Goal: Share content: Share content

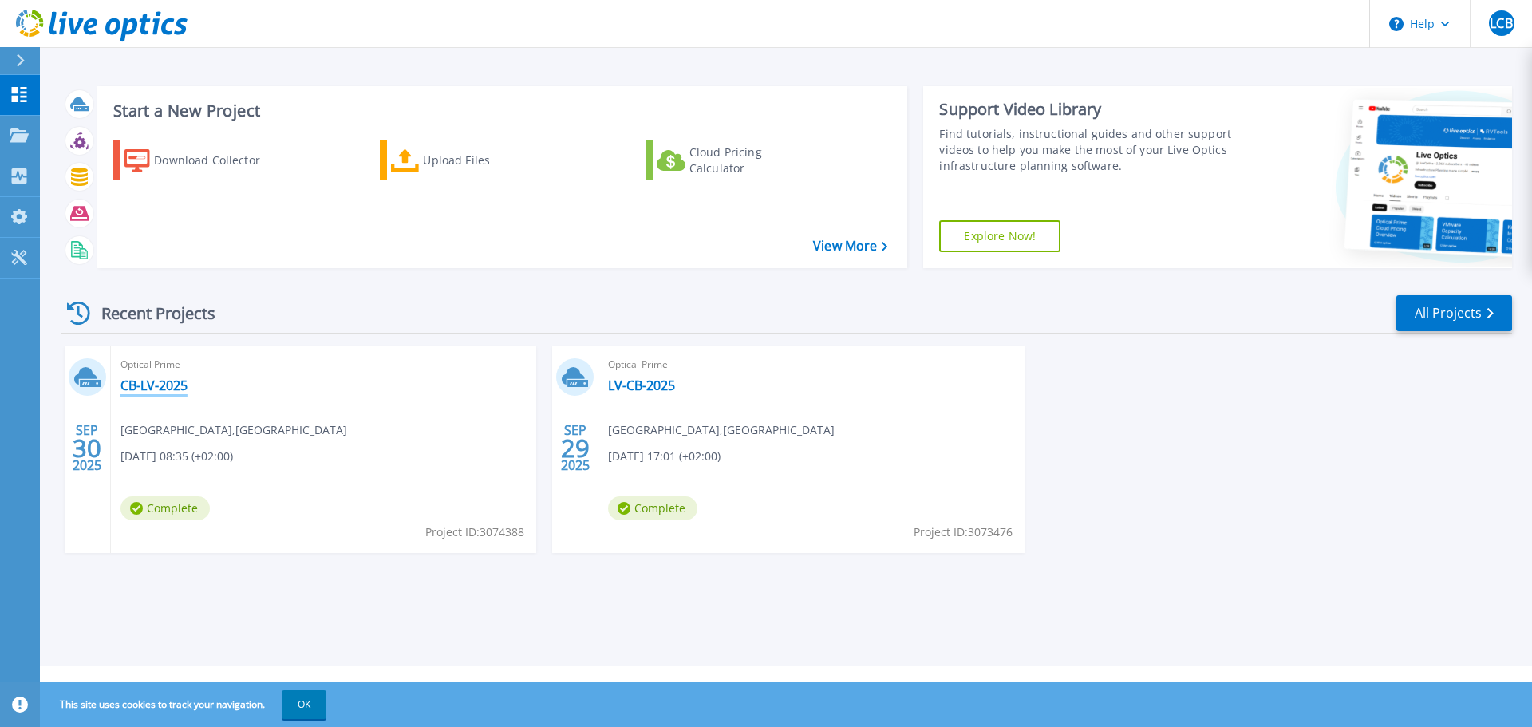
click at [141, 384] on link "CB-LV-2025" at bounding box center [153, 385] width 67 height 16
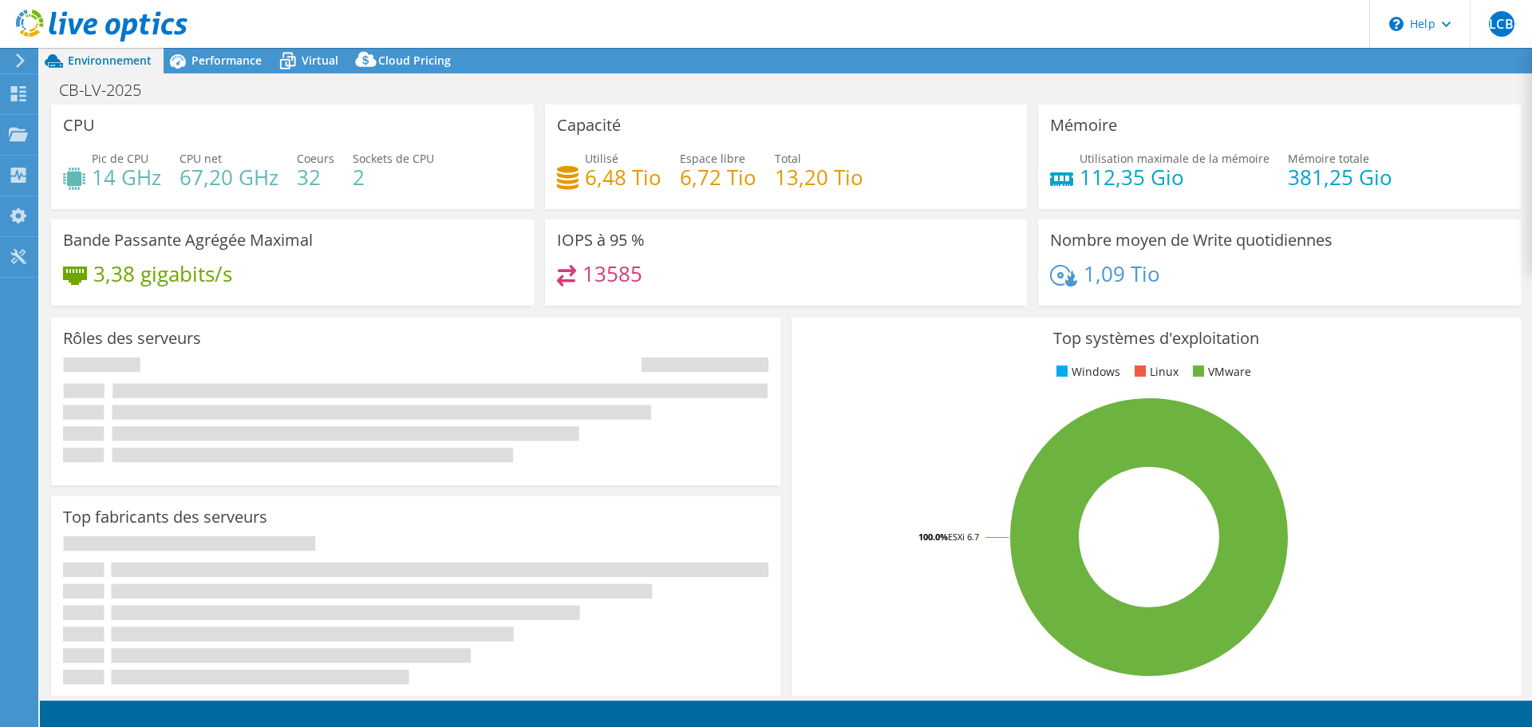
select select "USD"
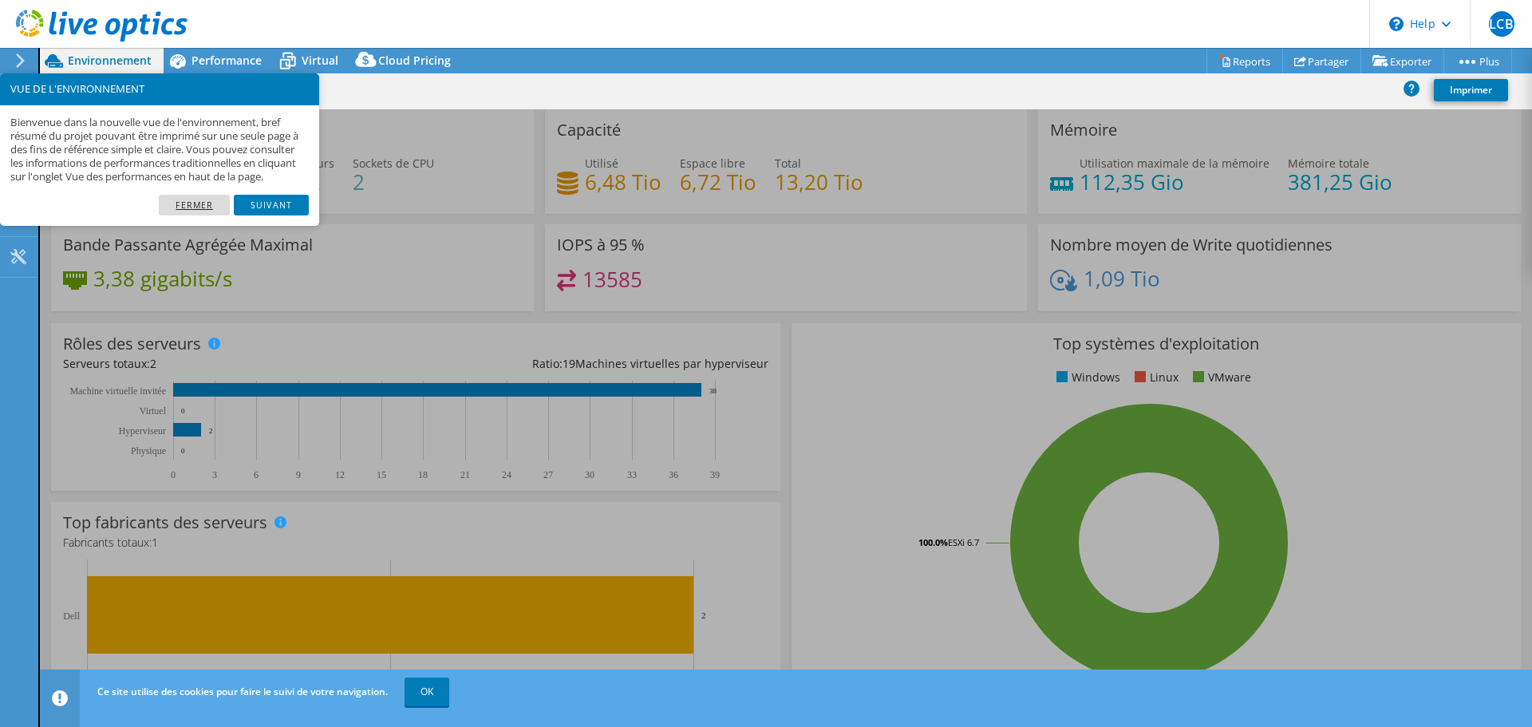
click at [207, 215] on link "Fermer" at bounding box center [194, 205] width 71 height 21
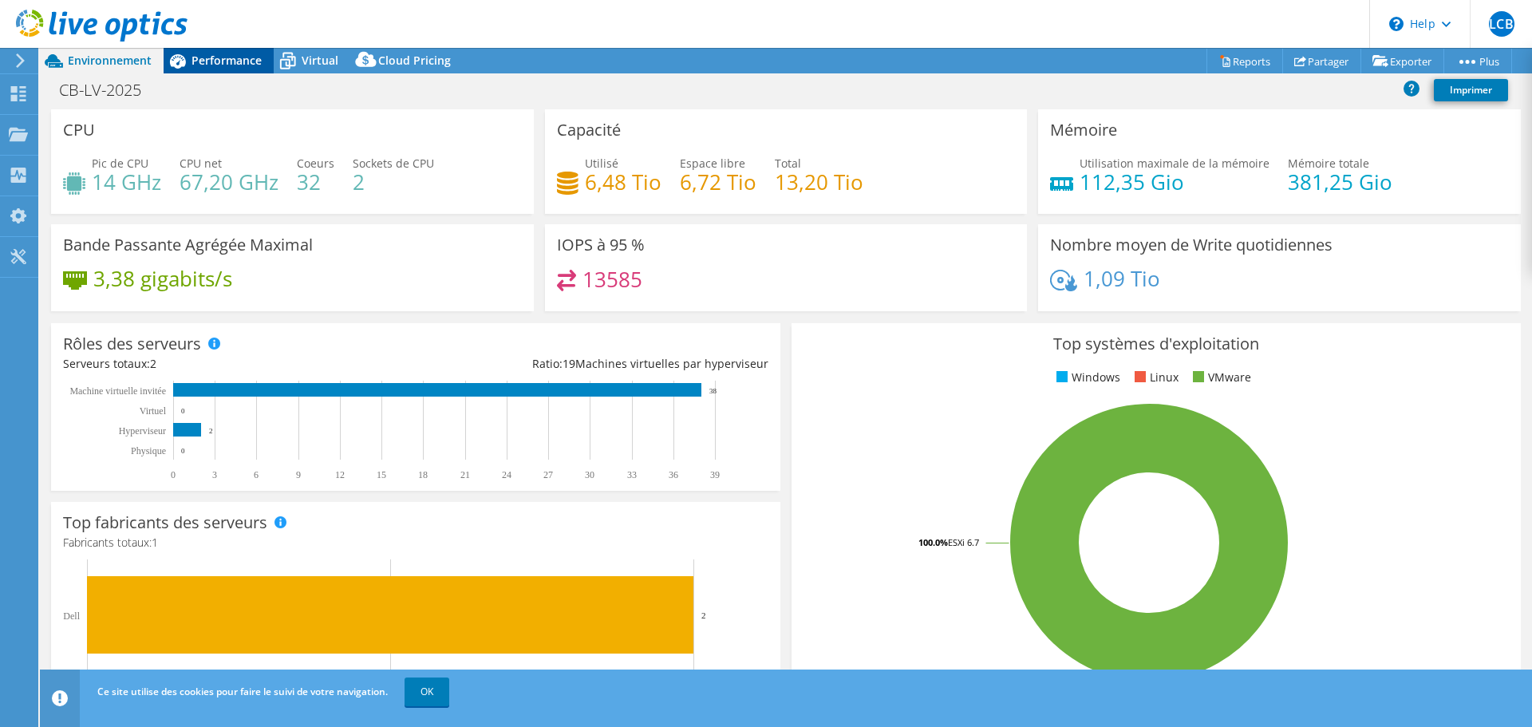
click at [225, 62] on span "Performance" at bounding box center [226, 60] width 70 height 15
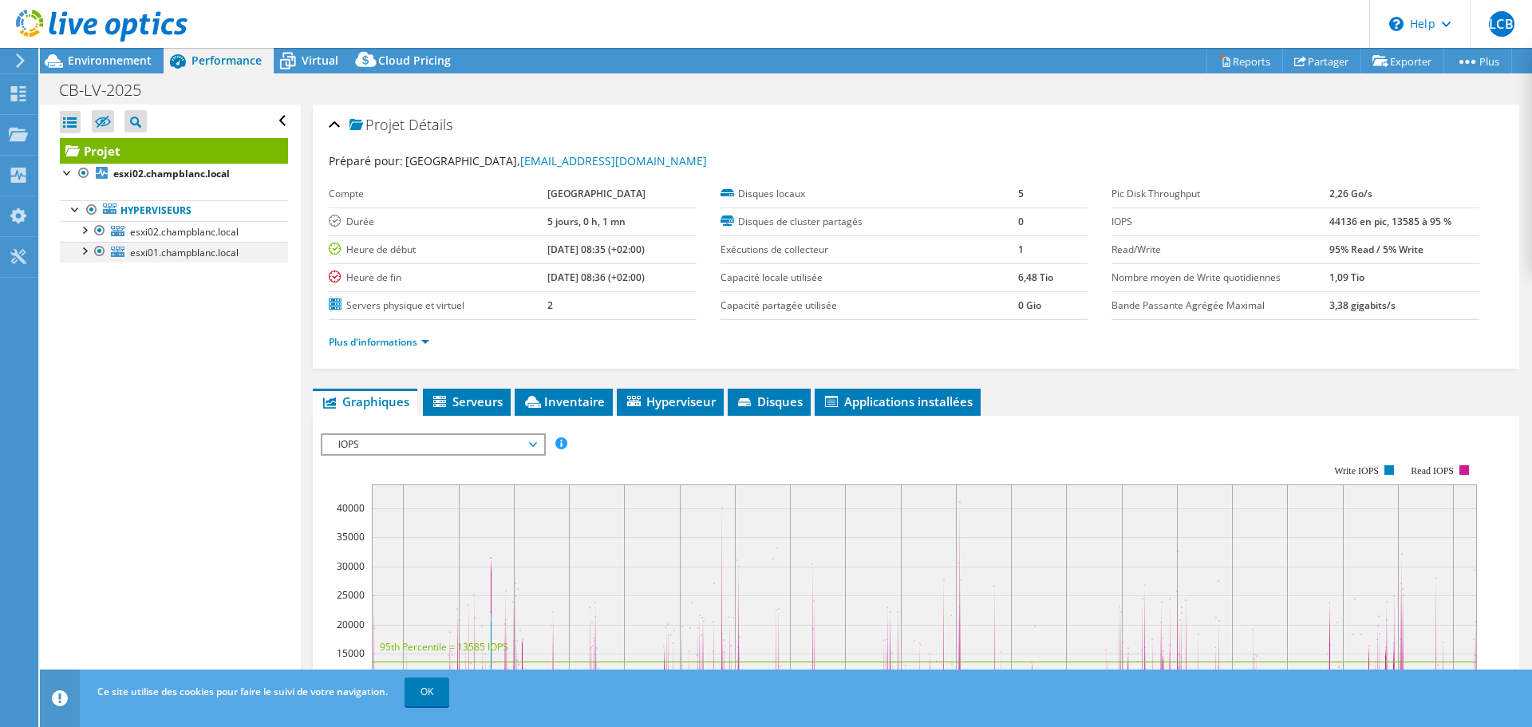
click at [81, 253] on div at bounding box center [84, 250] width 16 height 16
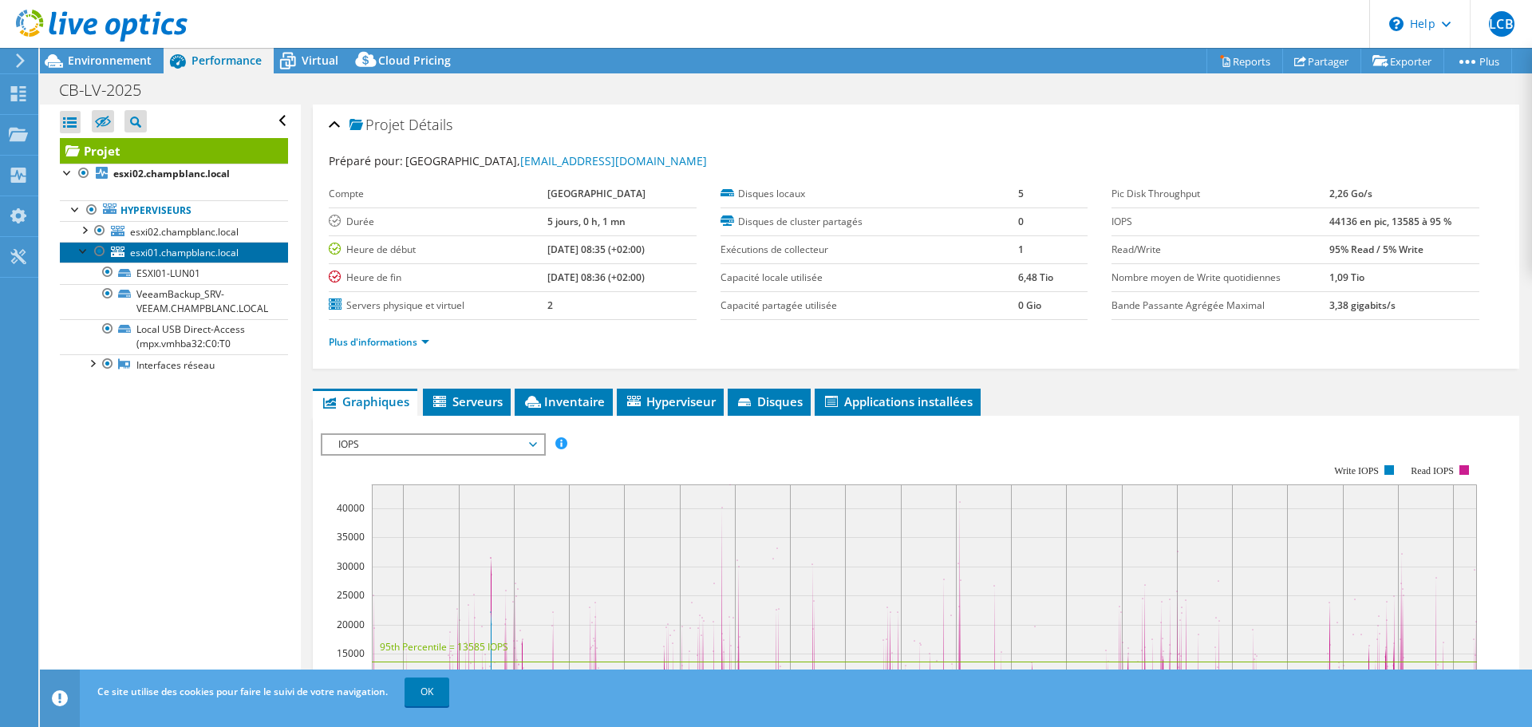
click at [153, 255] on span "esxi01.champblanc.local" at bounding box center [184, 253] width 109 height 14
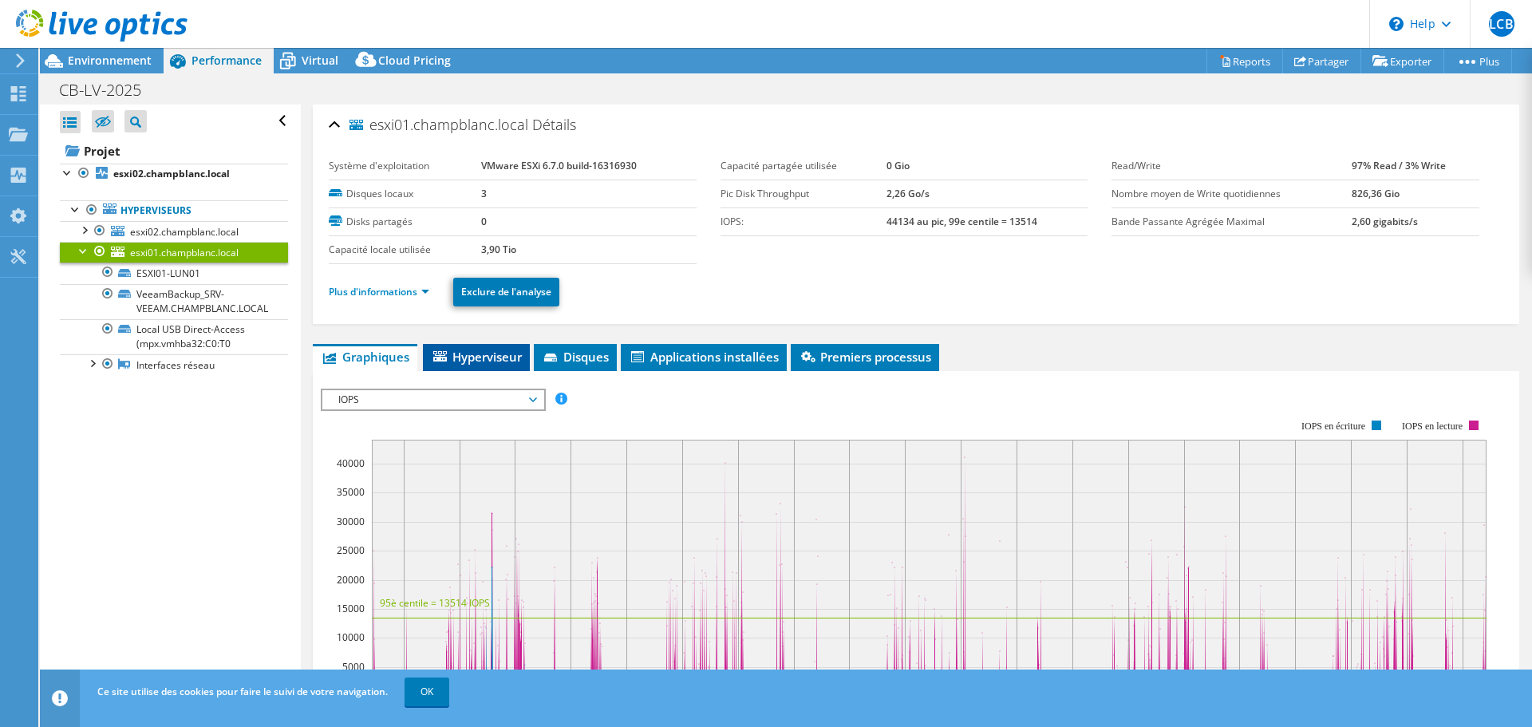
click at [468, 361] on span "Hyperviseur" at bounding box center [476, 357] width 91 height 16
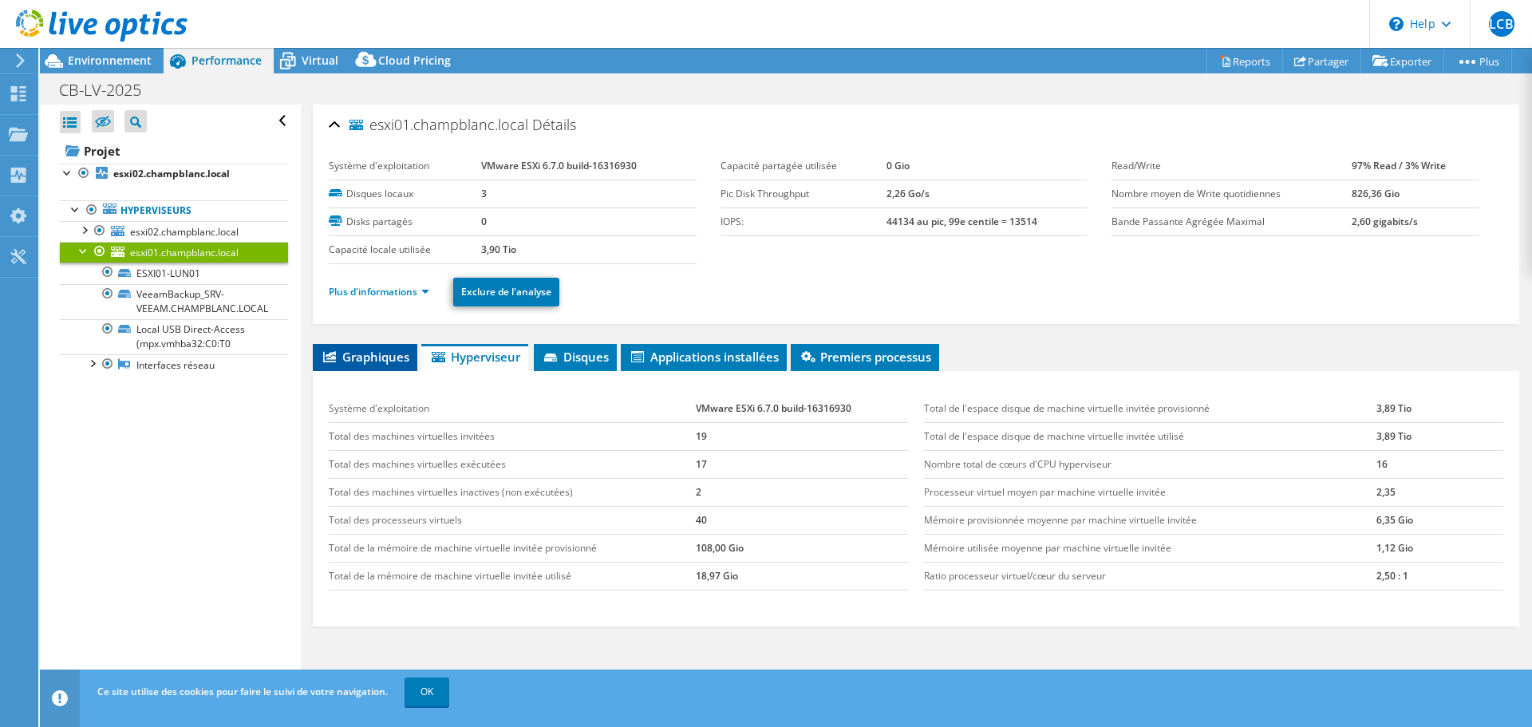
click at [365, 344] on li "Graphiques" at bounding box center [365, 357] width 105 height 27
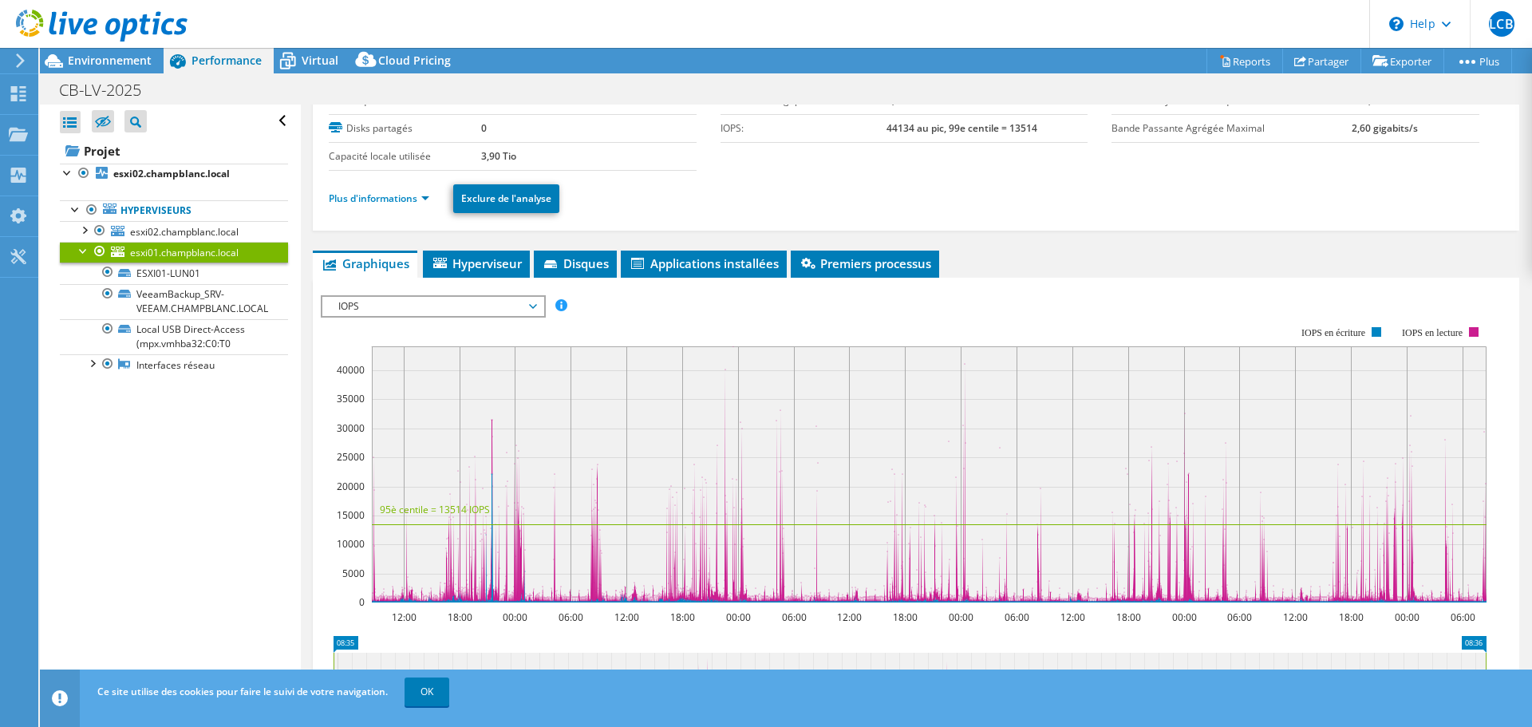
scroll to position [29, 0]
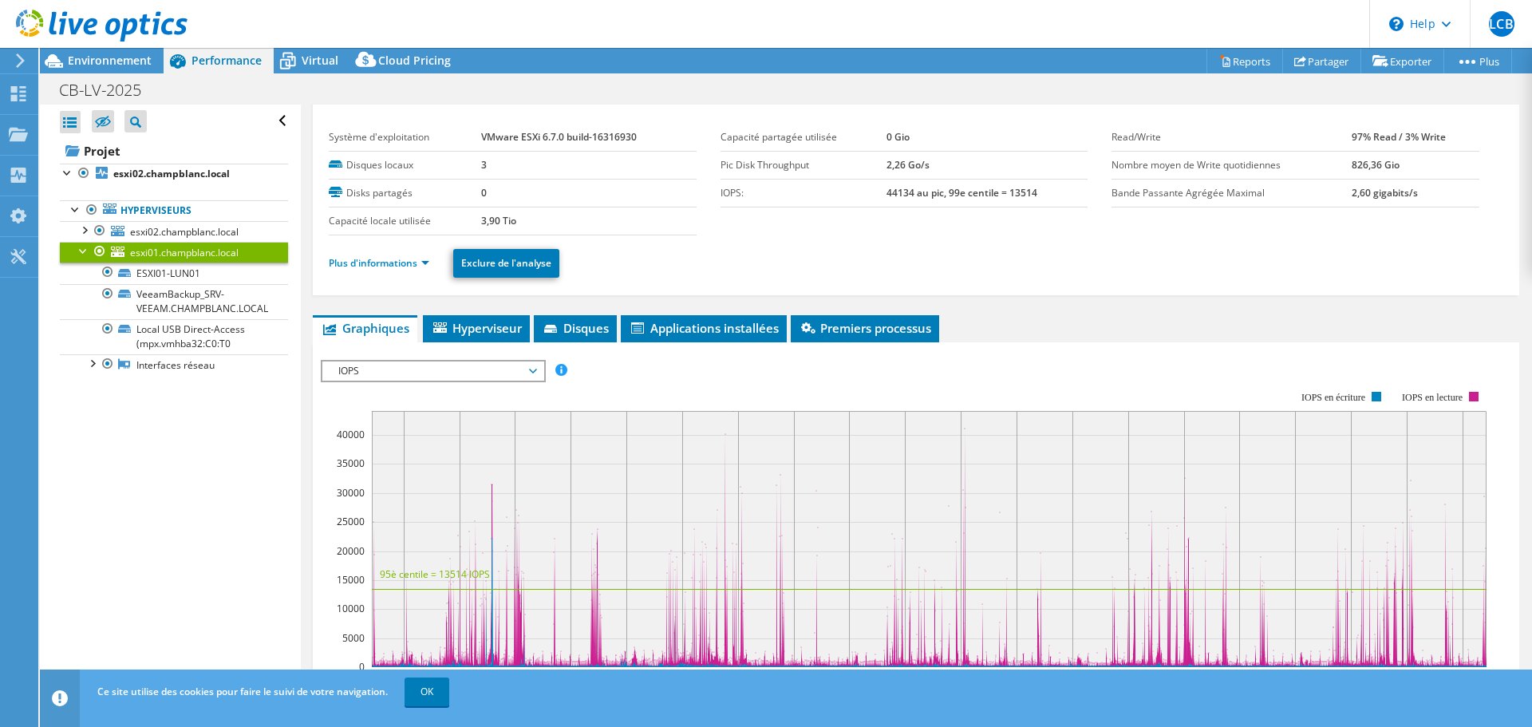
click at [941, 230] on section "Système d'exploitation VMware ESXi 6.7.0 build-16316930 Disques locaux 3 Disks …" at bounding box center [720, 180] width 783 height 112
drag, startPoint x: 938, startPoint y: 164, endPoint x: 989, endPoint y: 162, distance: 51.1
click at [989, 162] on td "2,26 Go/s" at bounding box center [986, 165] width 201 height 28
click at [211, 345] on link "Local USB Direct-Access (mpx.vmhba32:C0:T0" at bounding box center [174, 336] width 228 height 35
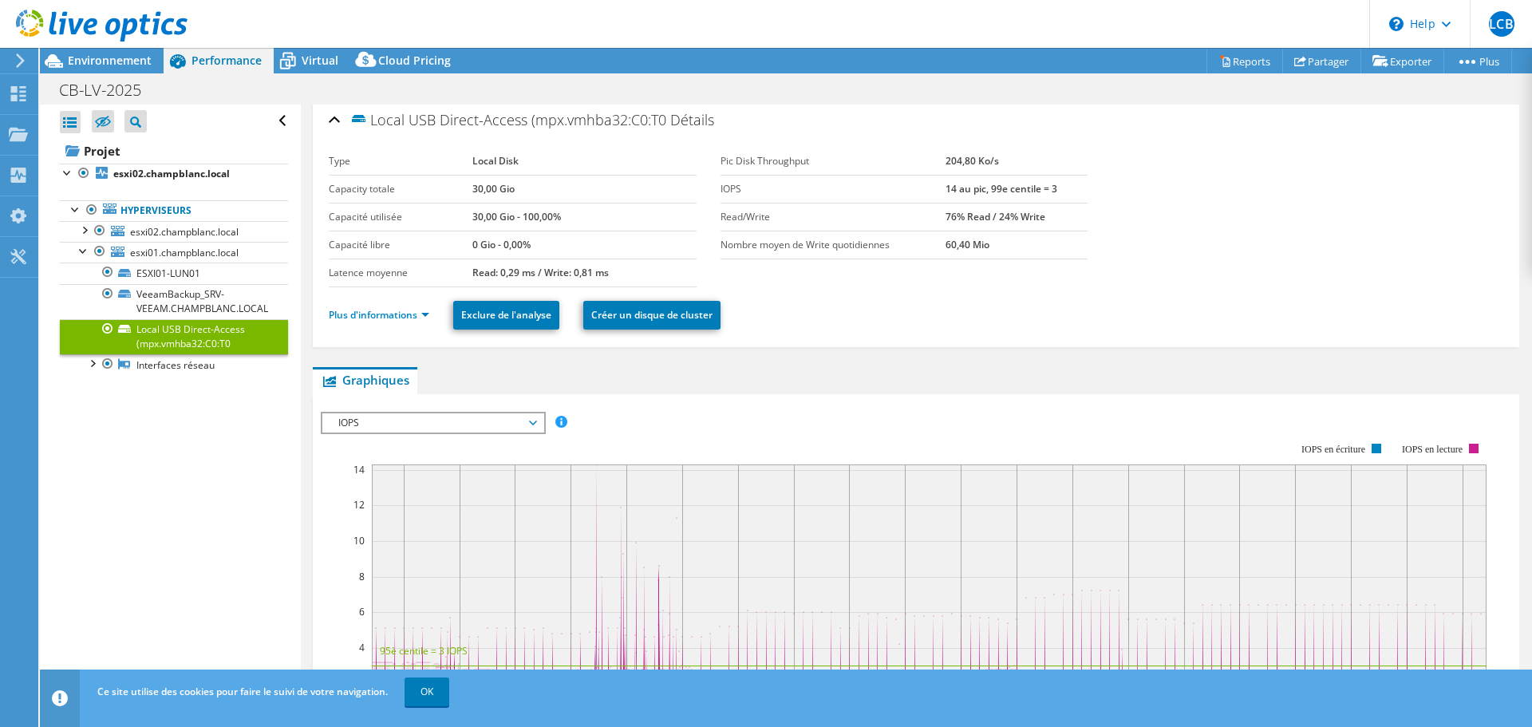
scroll to position [0, 0]
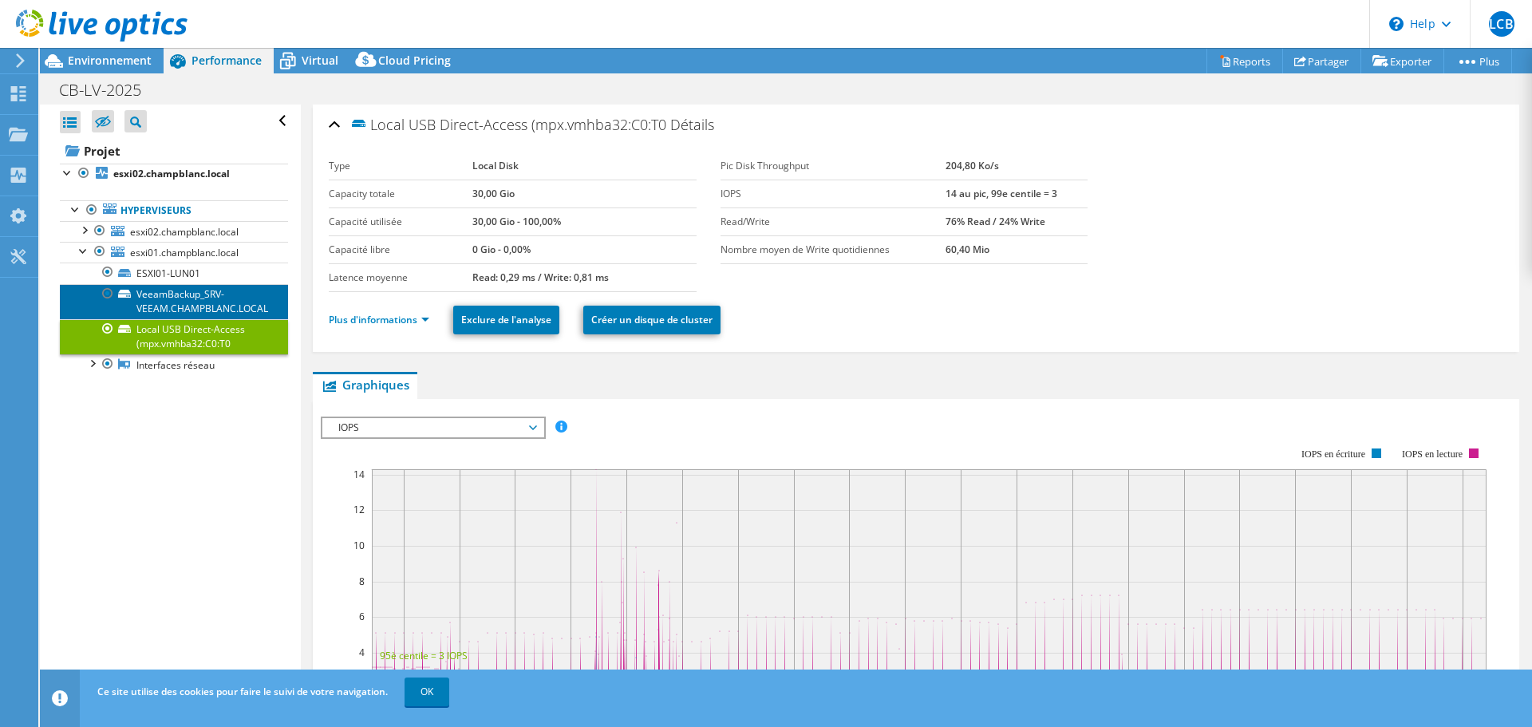
click at [218, 301] on link "VeeamBackup_SRV-VEEAM.CHAMPBLANC.LOCAL" at bounding box center [174, 301] width 228 height 35
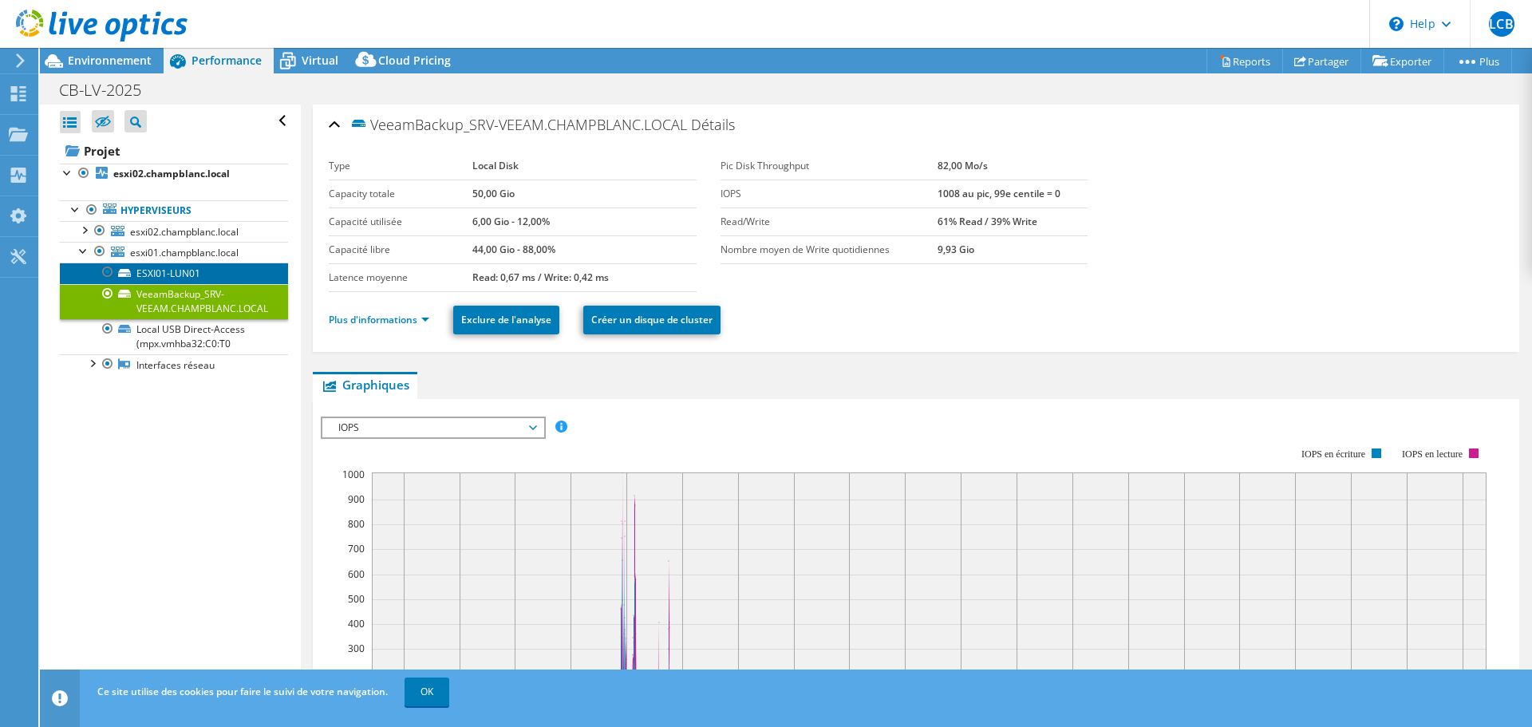
click at [195, 272] on link "ESXI01-LUN01" at bounding box center [174, 273] width 228 height 21
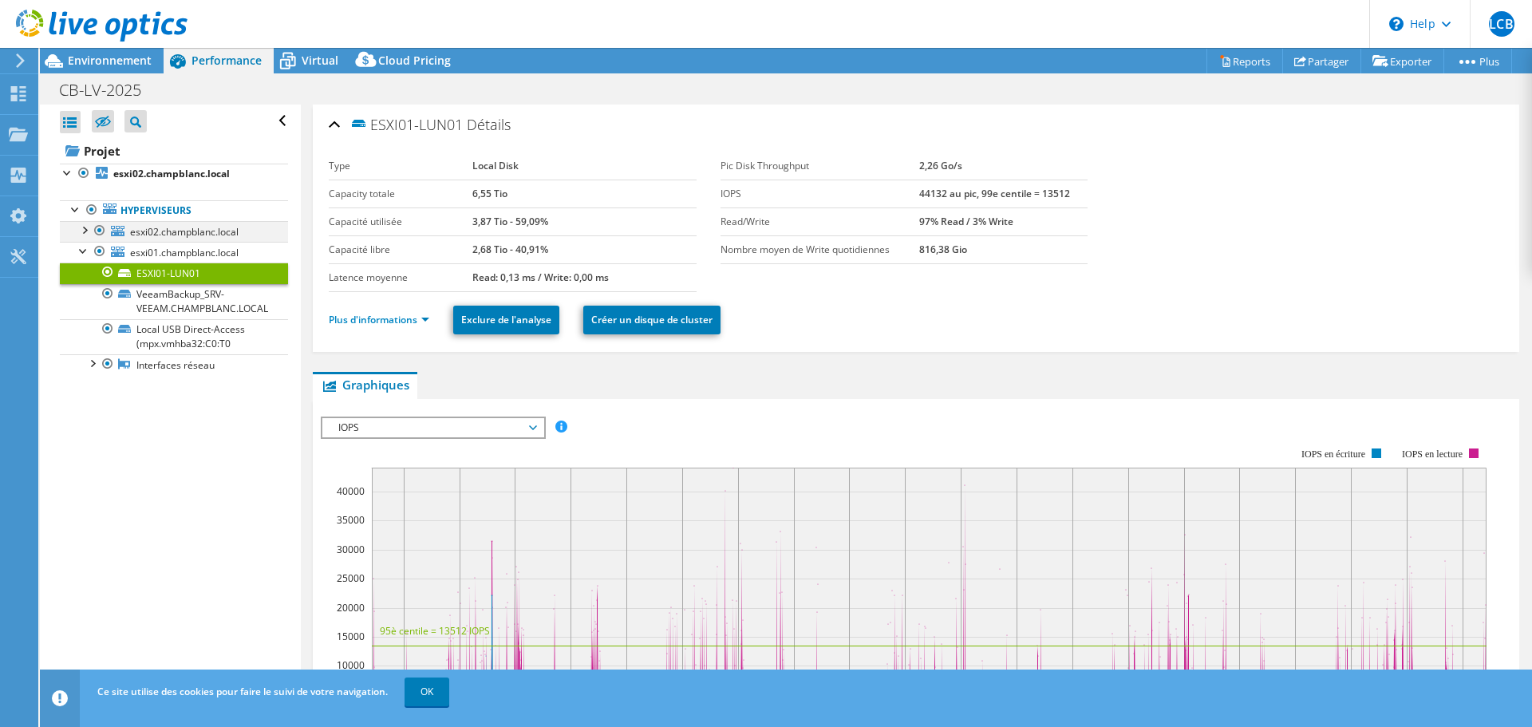
click at [81, 227] on div at bounding box center [84, 229] width 16 height 16
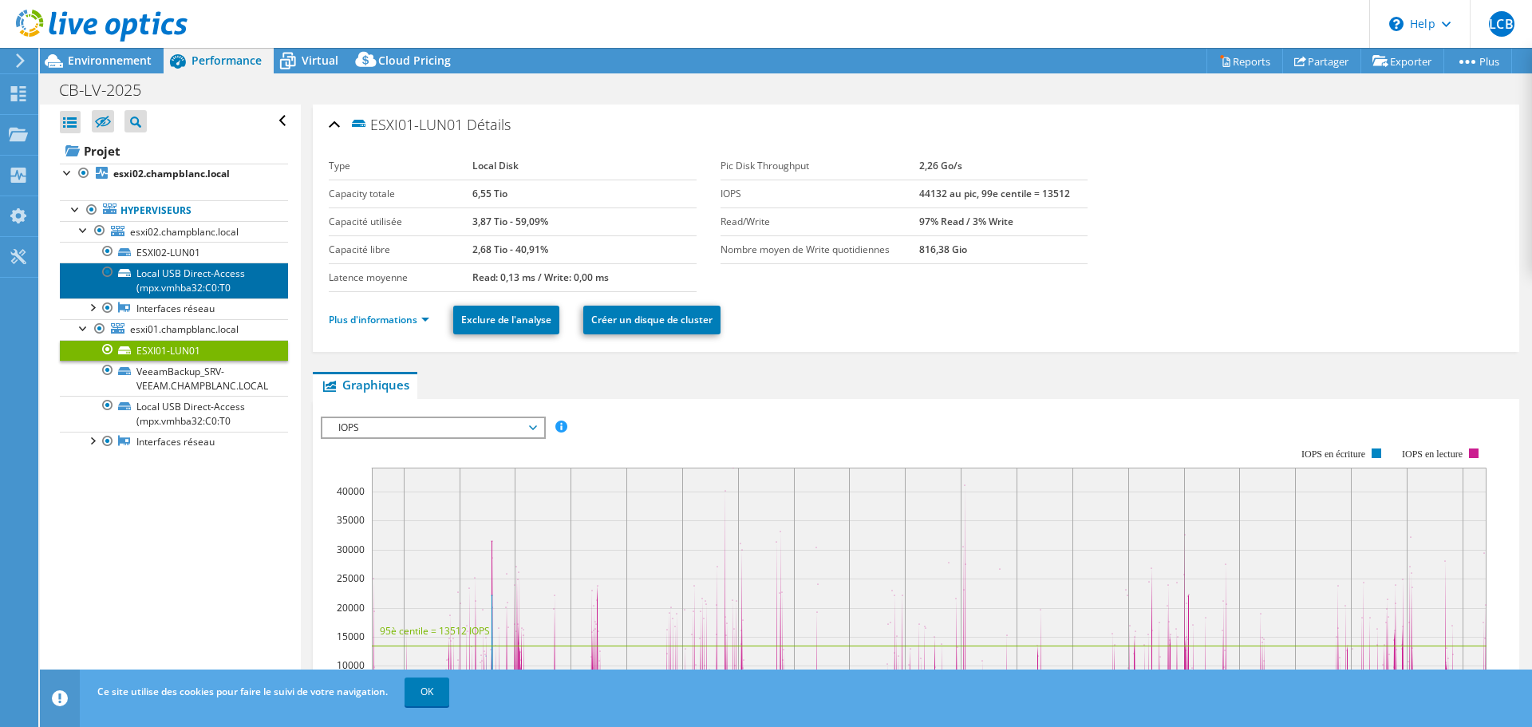
click at [191, 284] on link "Local USB Direct-Access (mpx.vmhba32:C0:T0" at bounding box center [174, 280] width 228 height 35
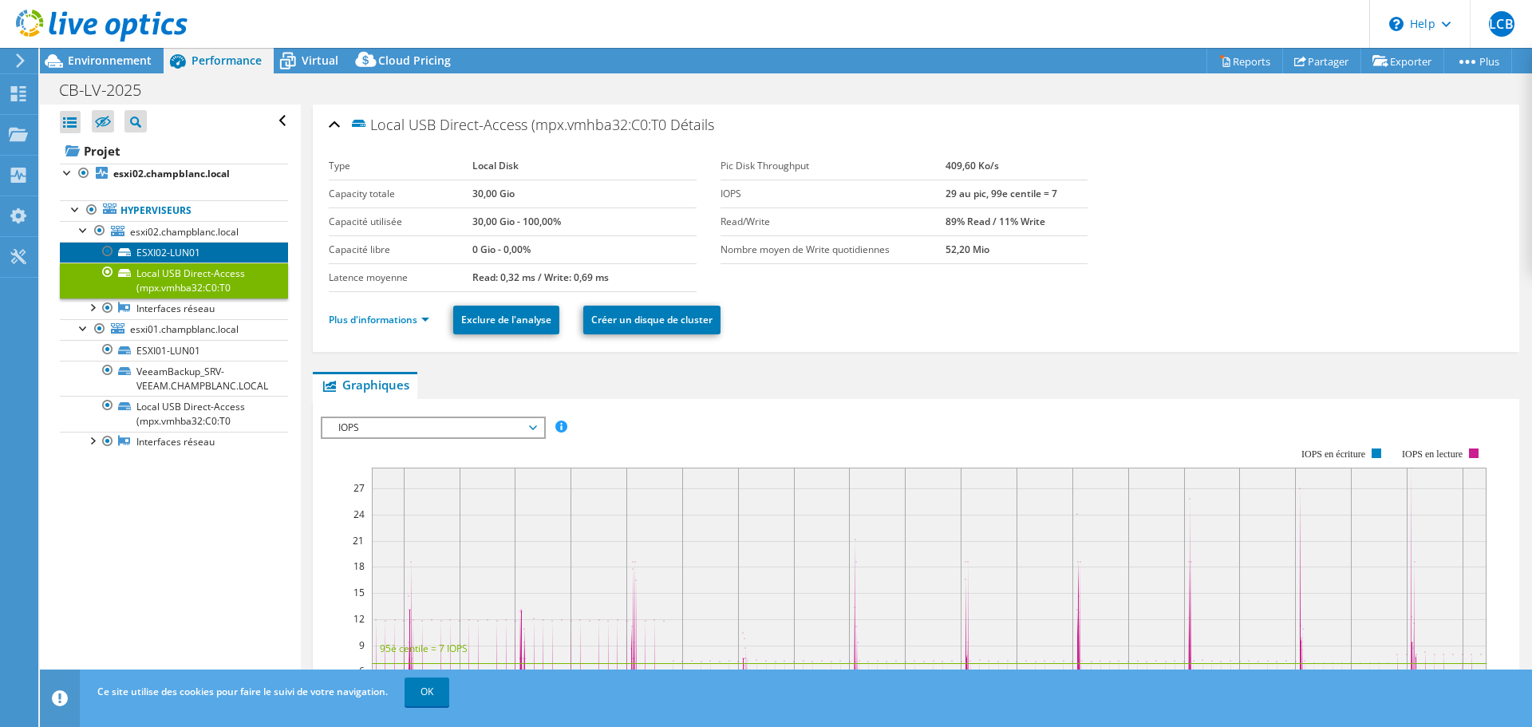
click at [174, 252] on link "ESXI02-LUN01" at bounding box center [174, 252] width 228 height 21
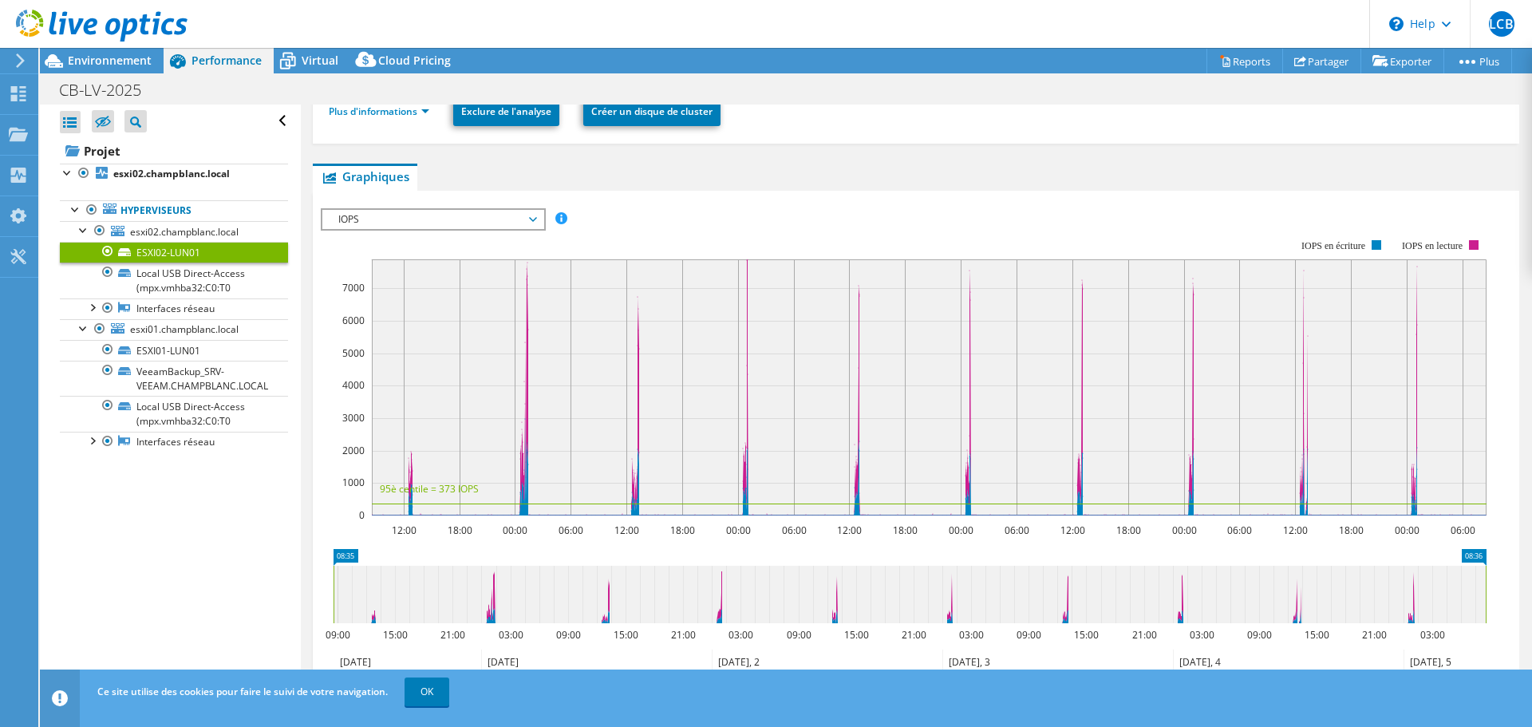
scroll to position [239, 0]
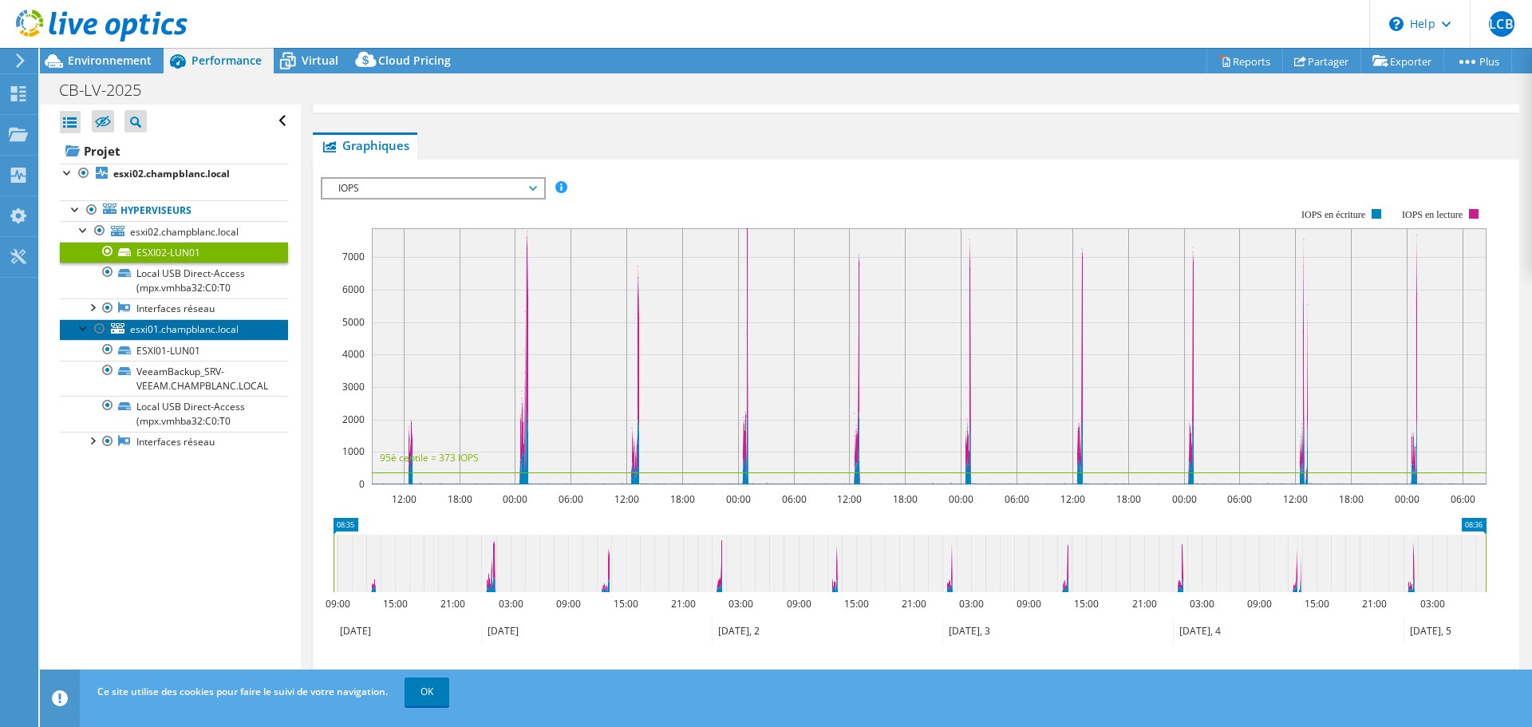
click at [161, 325] on span "esxi01.champblanc.local" at bounding box center [184, 329] width 109 height 14
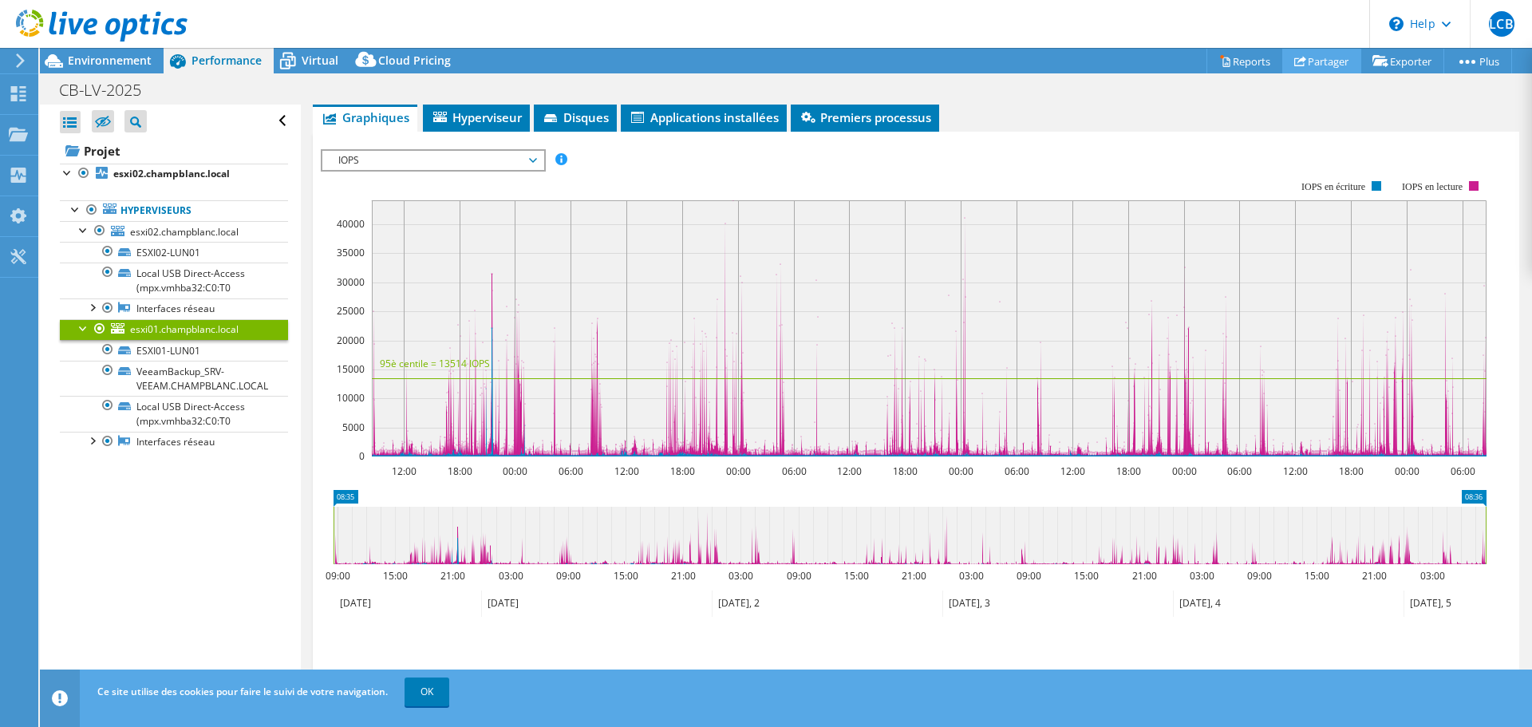
click at [1308, 60] on link "Partager" at bounding box center [1321, 61] width 79 height 25
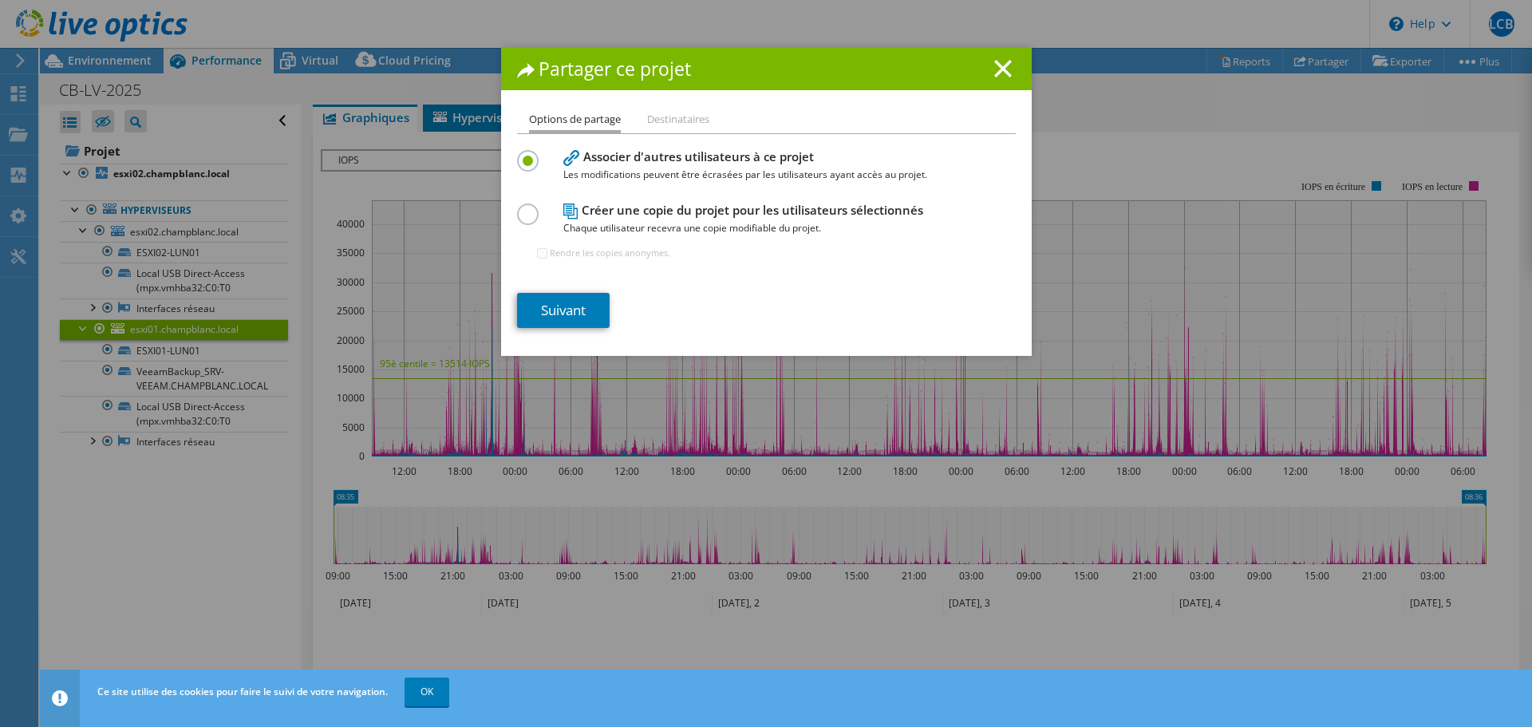
click at [669, 120] on li "Destinataires" at bounding box center [678, 120] width 62 height 20
click at [673, 212] on h4 "Créer une copie du projet pour les utilisateurs sélectionnés Chaque utilisateur…" at bounding box center [762, 219] width 399 height 36
click at [656, 108] on div "Partager ce projet Options de partage Destinataires Associer d'autres utilisate…" at bounding box center [766, 202] width 531 height 308
click at [520, 207] on label at bounding box center [531, 205] width 28 height 4
click at [0, 0] on input "radio" at bounding box center [0, 0] width 0 height 0
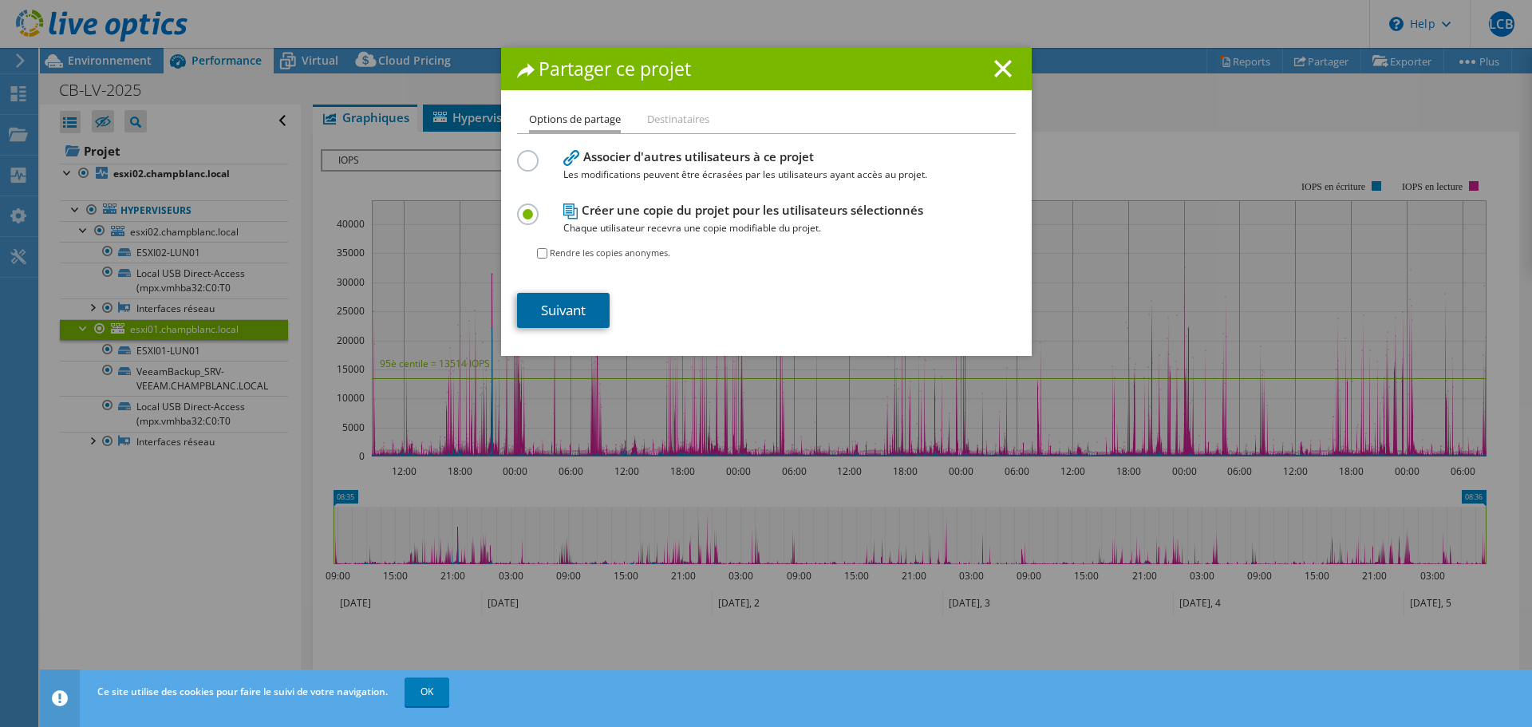
click at [585, 312] on link "Suivant" at bounding box center [563, 310] width 93 height 35
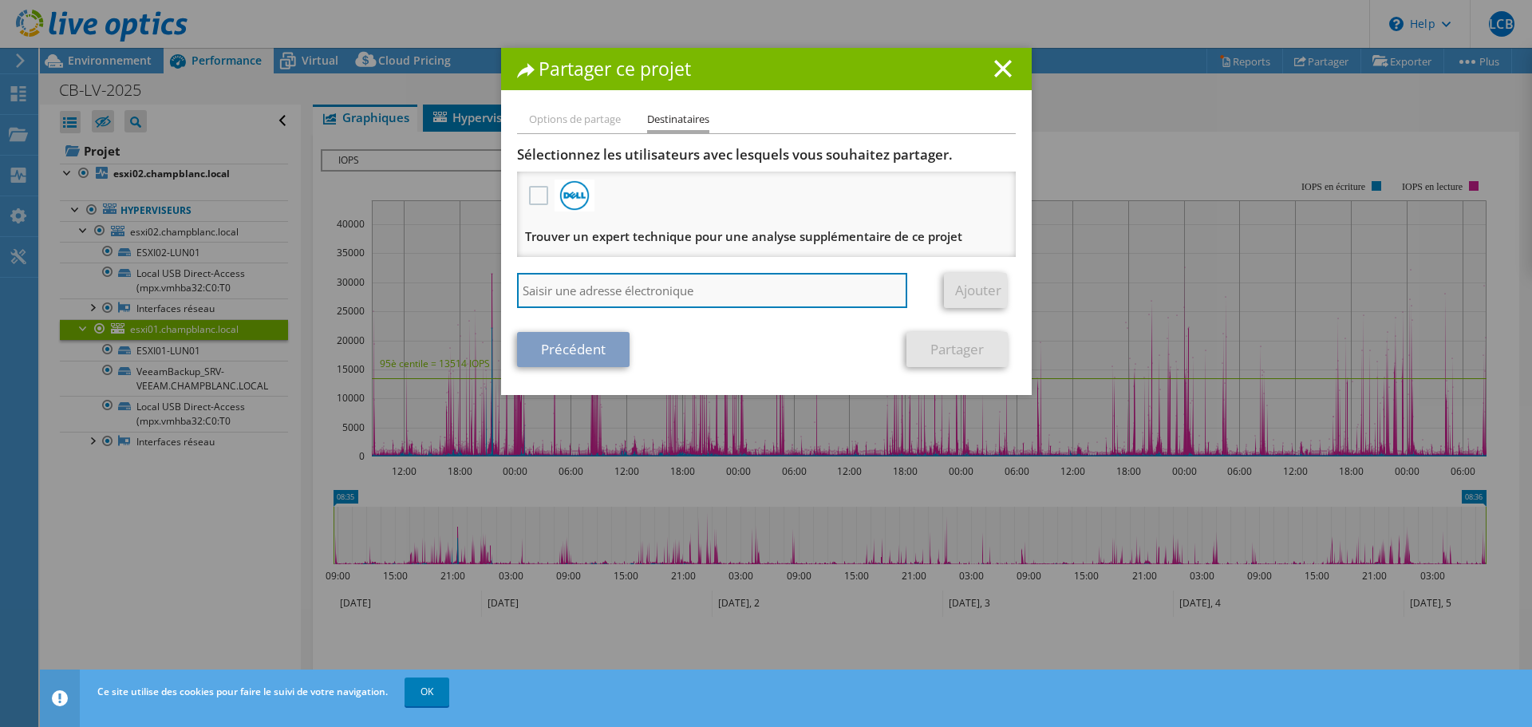
click at [723, 294] on input "search" at bounding box center [712, 290] width 391 height 35
click at [668, 295] on input "search" at bounding box center [712, 290] width 391 height 35
paste input "[PERSON_NAME][EMAIL_ADDRESS][DOMAIN_NAME]"
type input "[PERSON_NAME][EMAIL_ADDRESS][DOMAIN_NAME]"
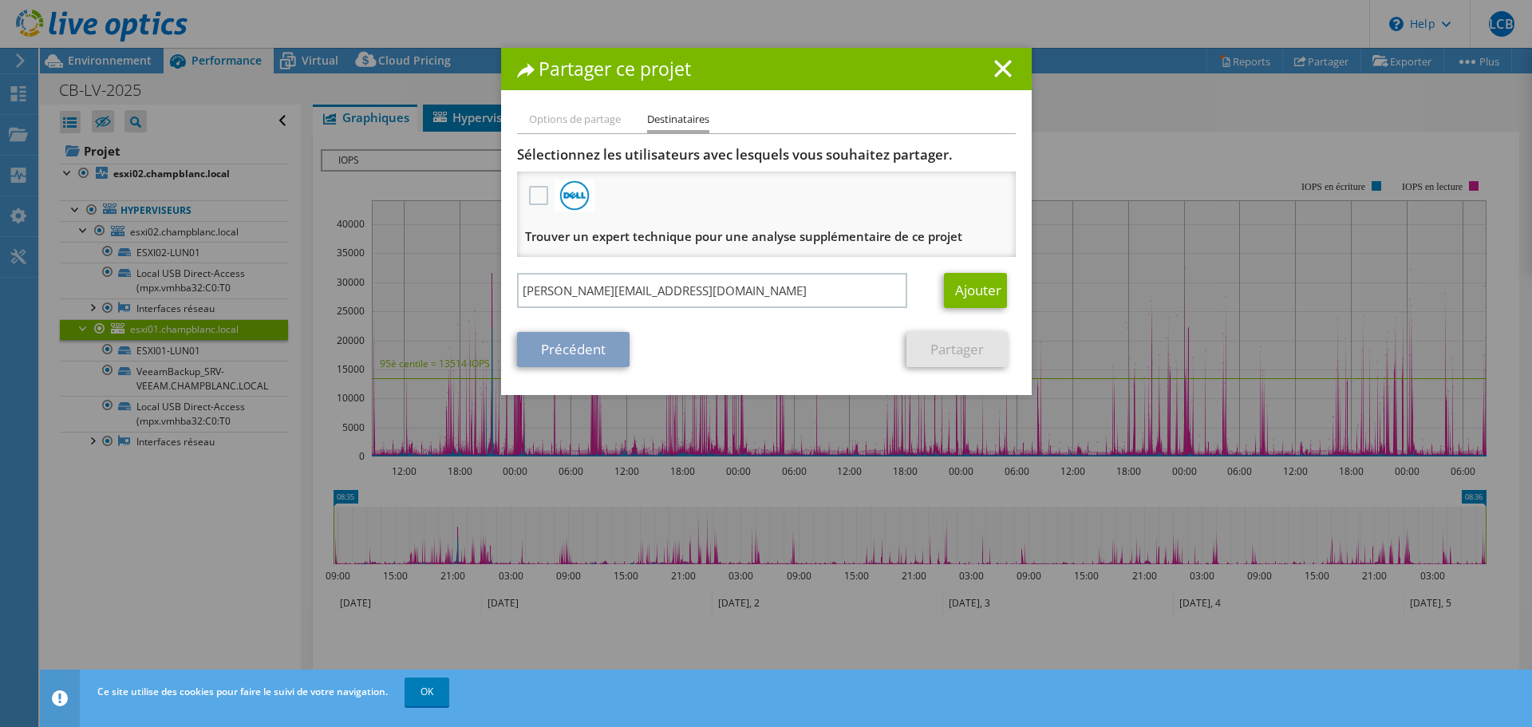
click at [772, 368] on div "Options de partage Destinataires Associer d'autres utilisateurs à ce projet Les…" at bounding box center [766, 252] width 531 height 285
click at [973, 294] on link "Ajouter" at bounding box center [975, 290] width 63 height 35
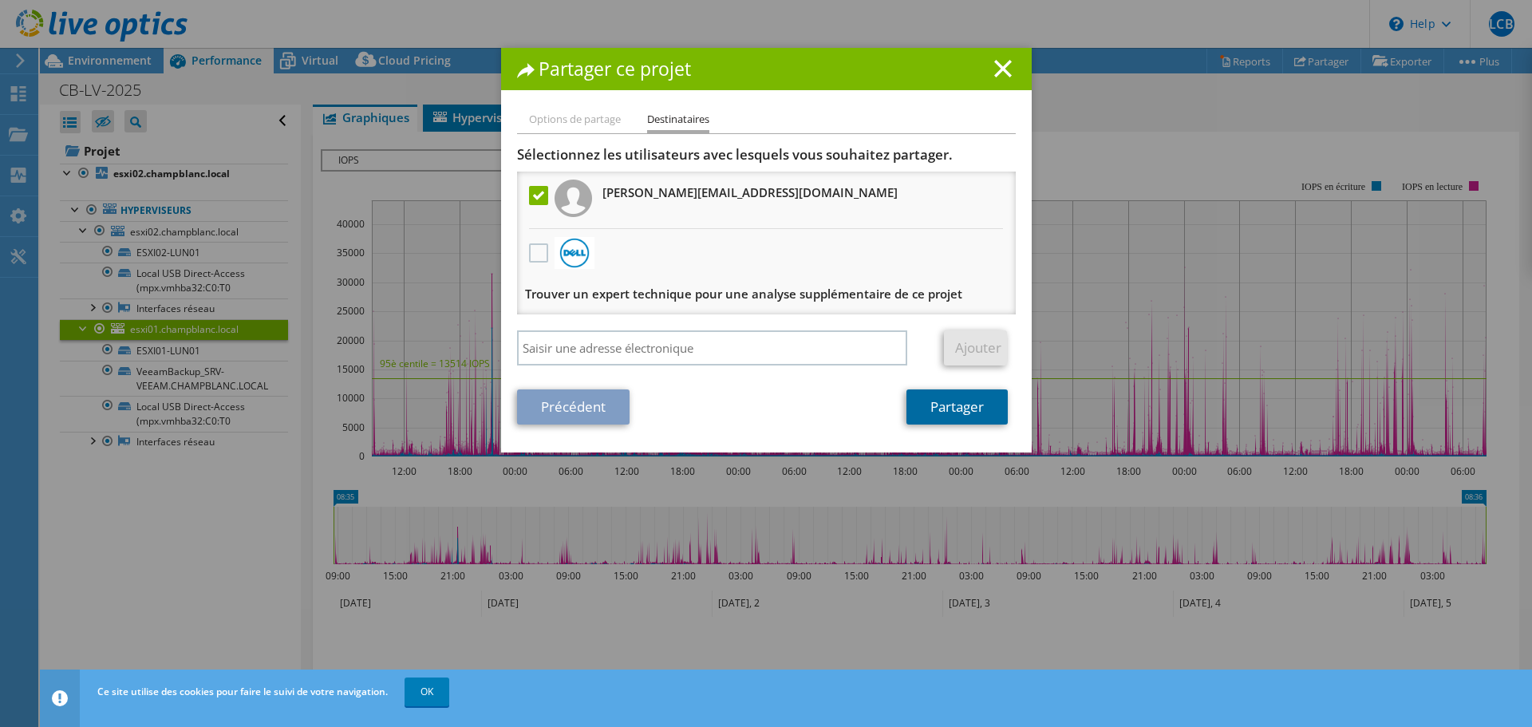
click at [965, 412] on link "Partager" at bounding box center [956, 406] width 101 height 35
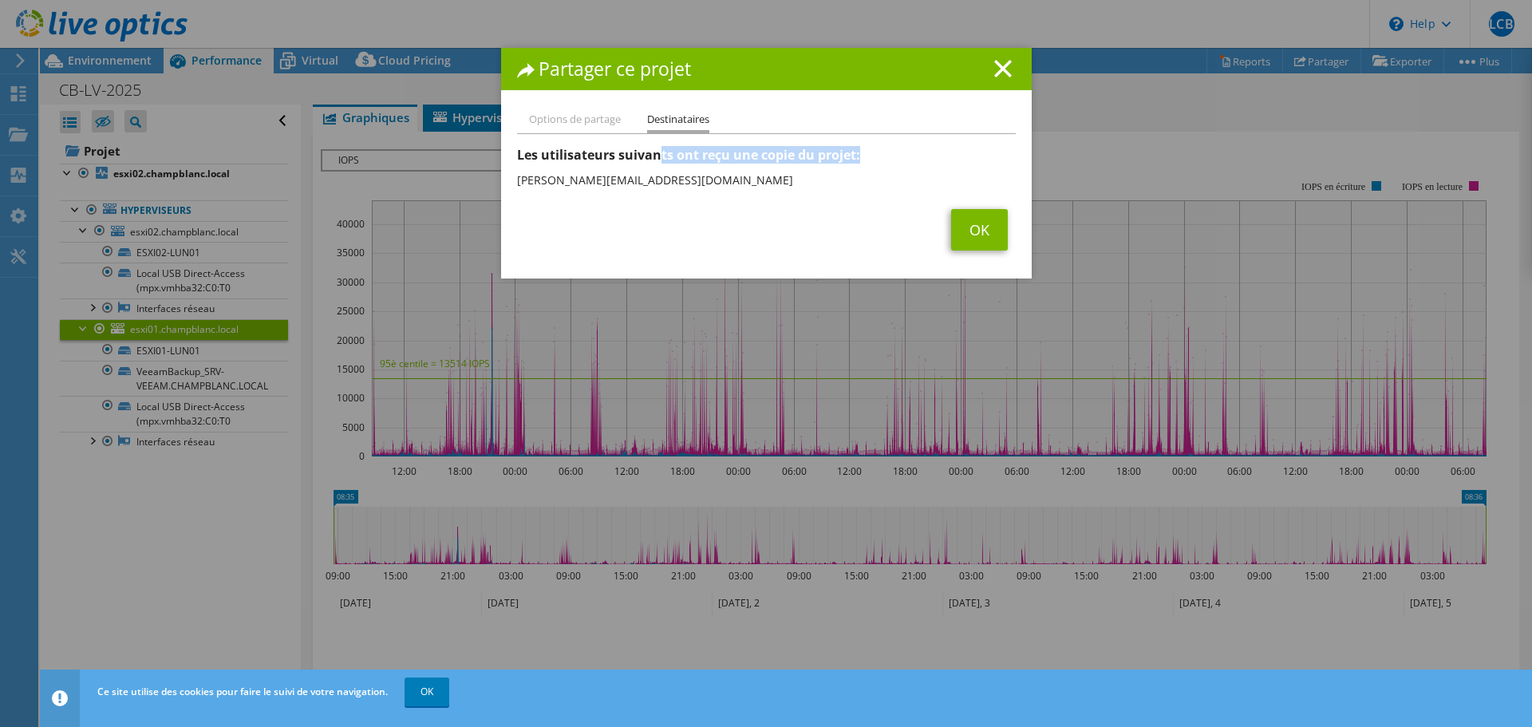
drag, startPoint x: 652, startPoint y: 155, endPoint x: 905, endPoint y: 156, distance: 252.9
click at [905, 156] on h3 "Les utilisateurs suivants ont reçu une copie du projet:" at bounding box center [766, 155] width 499 height 18
click at [975, 231] on link "OK" at bounding box center [979, 229] width 57 height 41
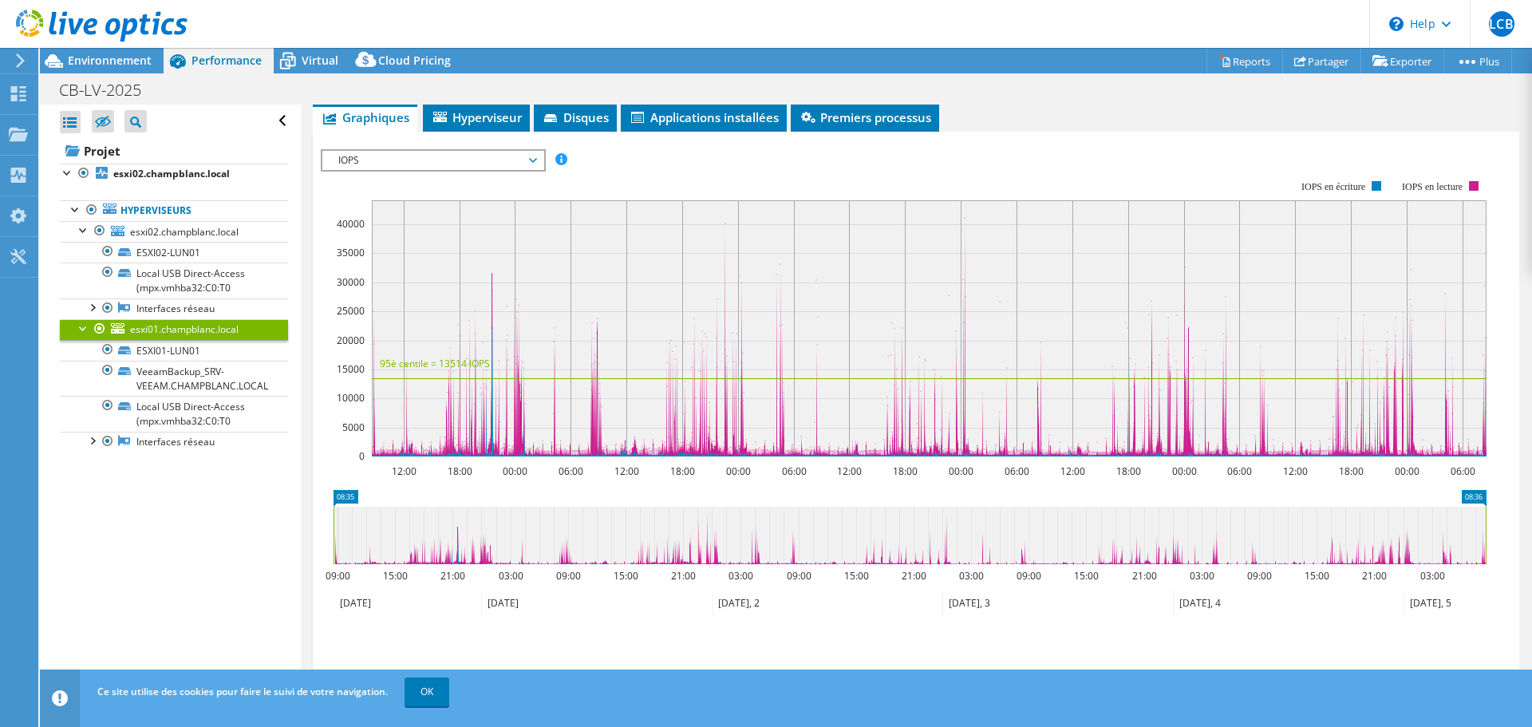
click at [533, 160] on span "IOPS" at bounding box center [432, 160] width 205 height 19
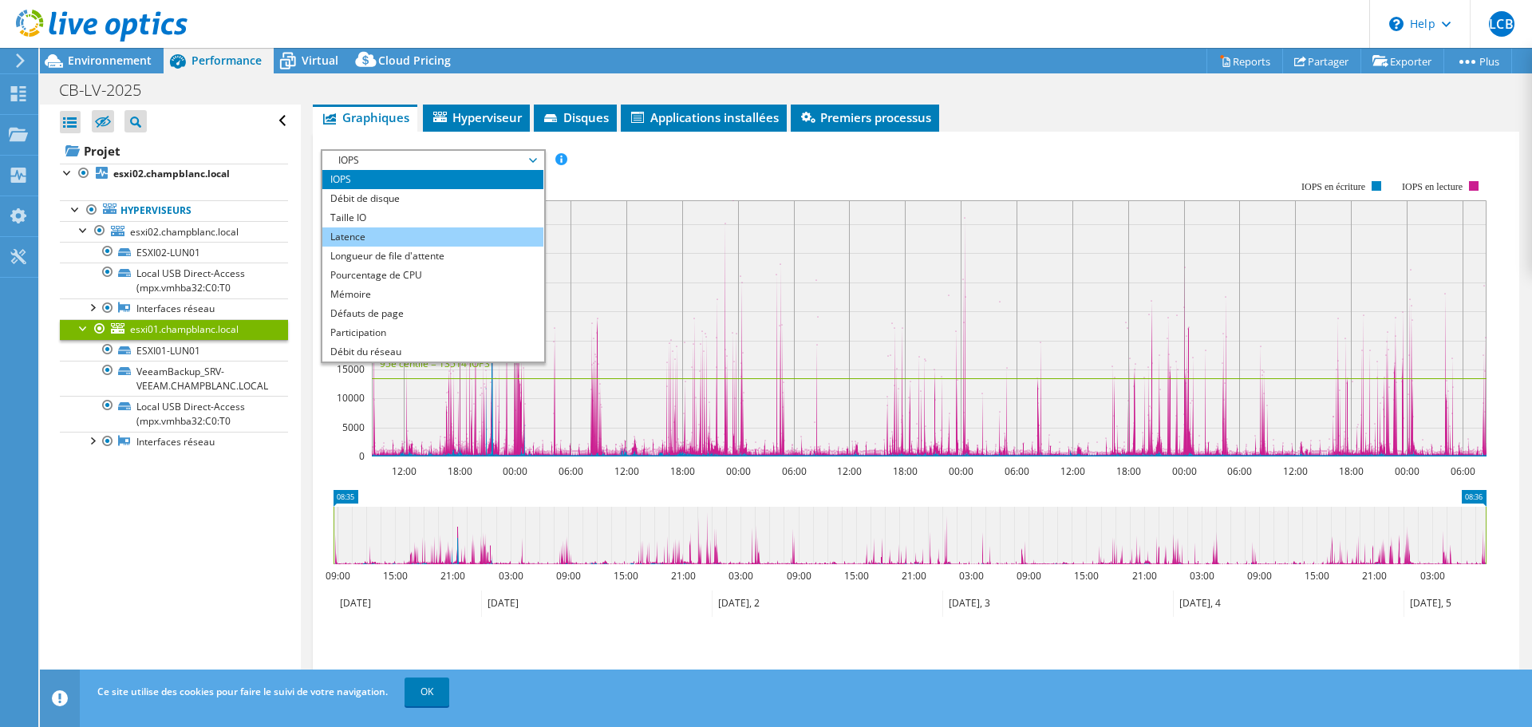
click at [338, 231] on li "Latence" at bounding box center [432, 236] width 221 height 19
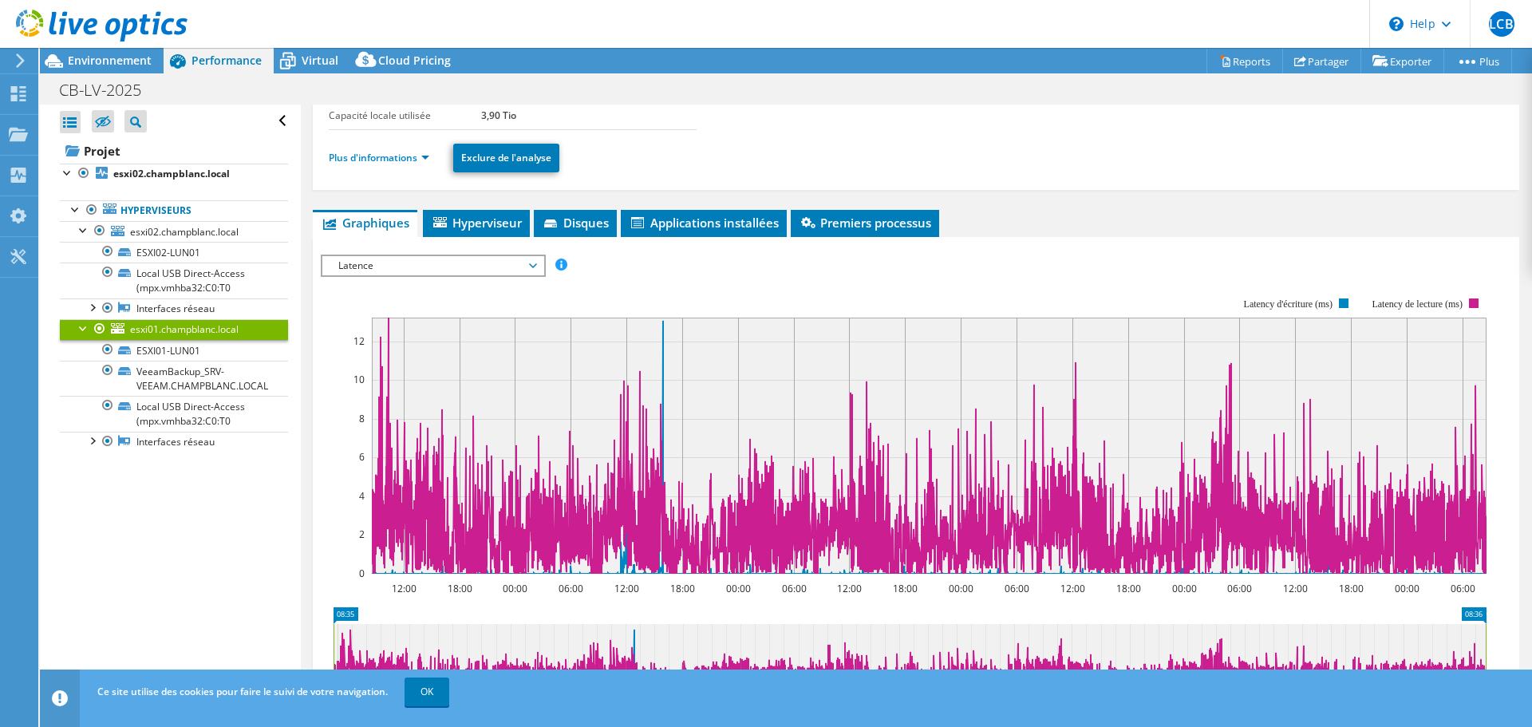
scroll to position [41, 0]
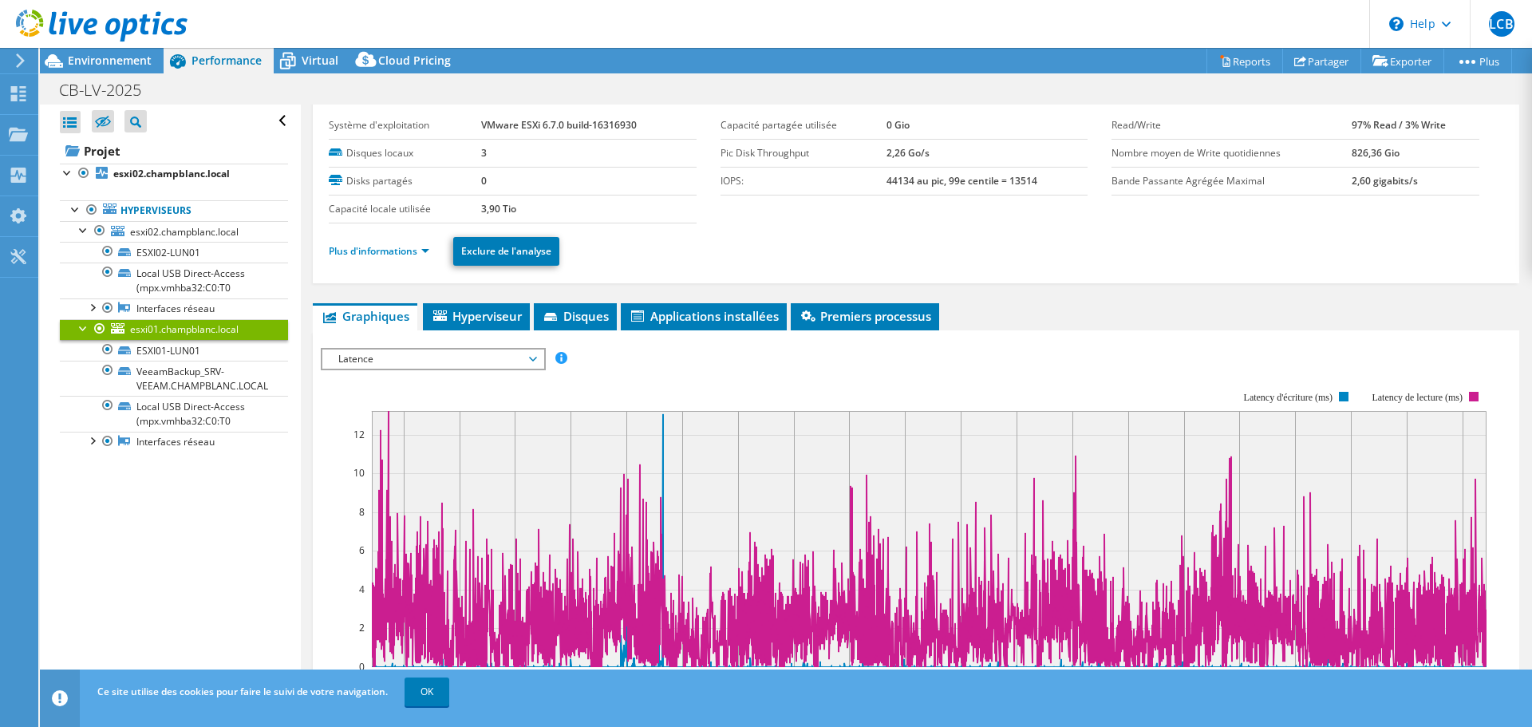
click at [540, 365] on span "Latence" at bounding box center [432, 358] width 221 height 19
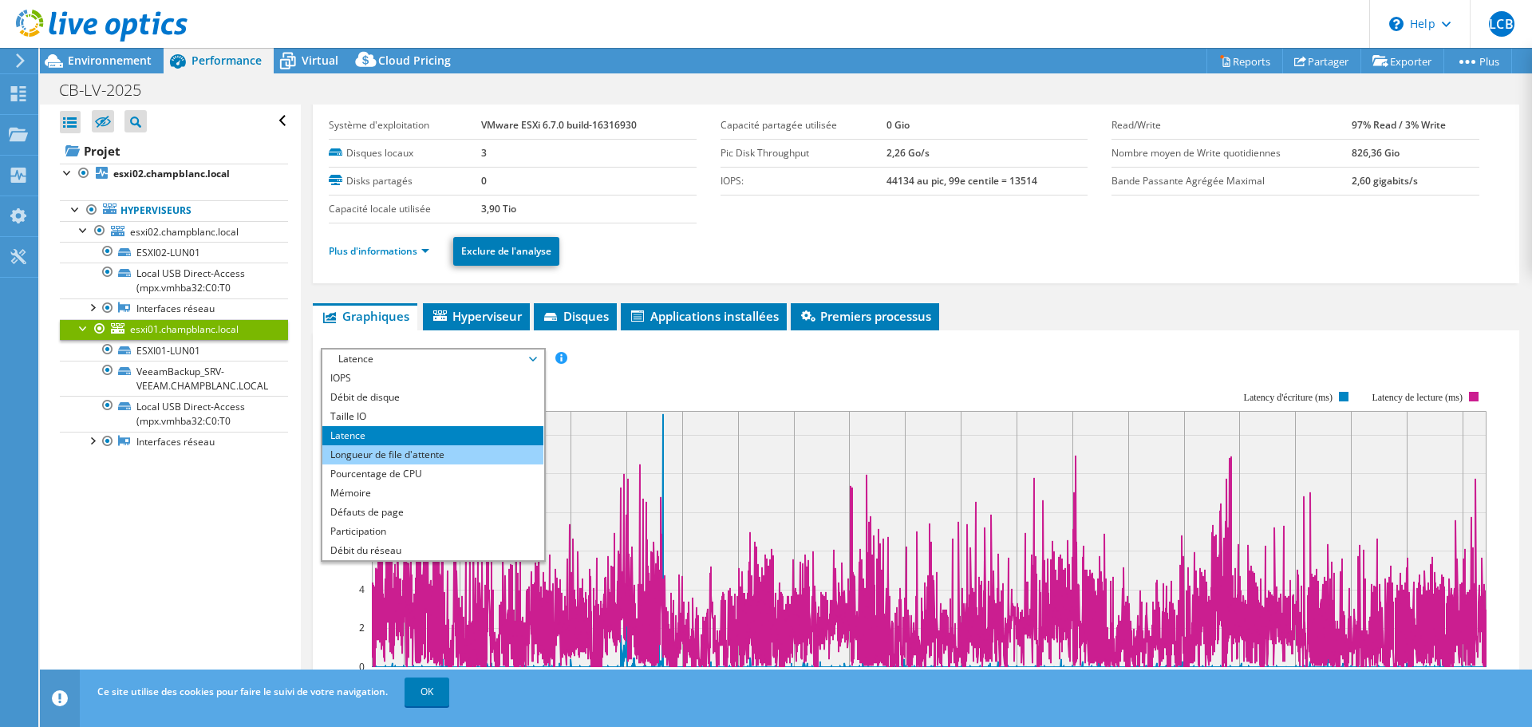
click at [455, 460] on li "Longueur de file d'attente" at bounding box center [432, 454] width 221 height 19
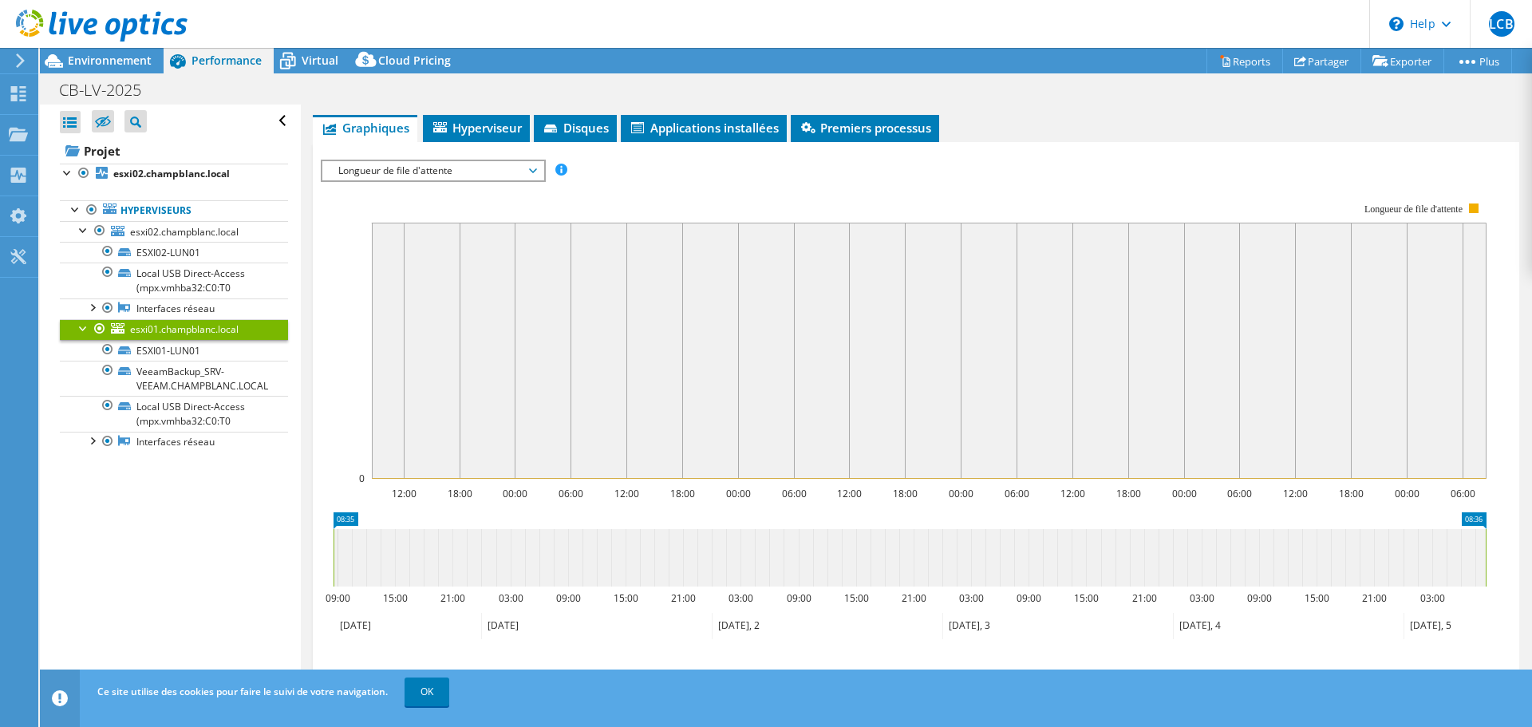
scroll to position [200, 0]
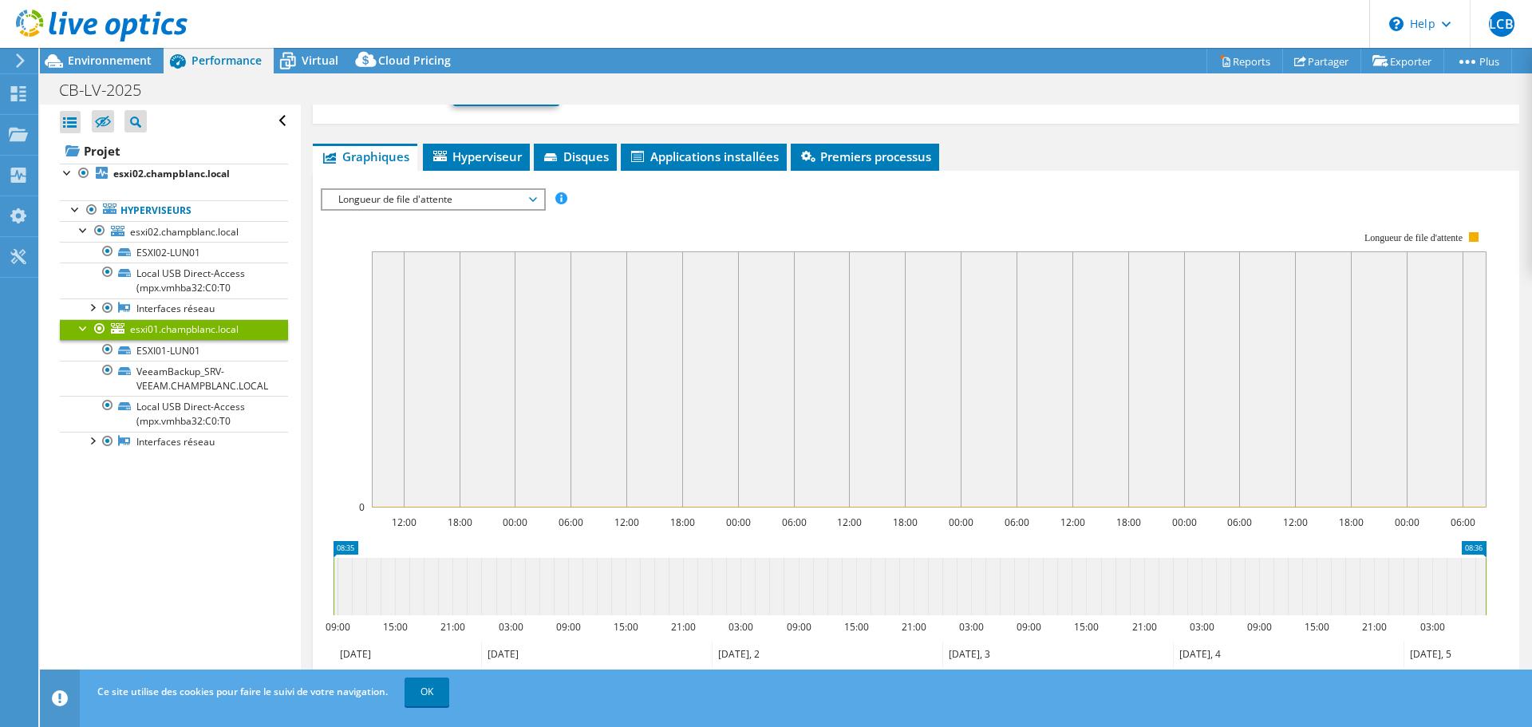
click at [540, 202] on span "Longueur de file d'attente" at bounding box center [432, 199] width 221 height 19
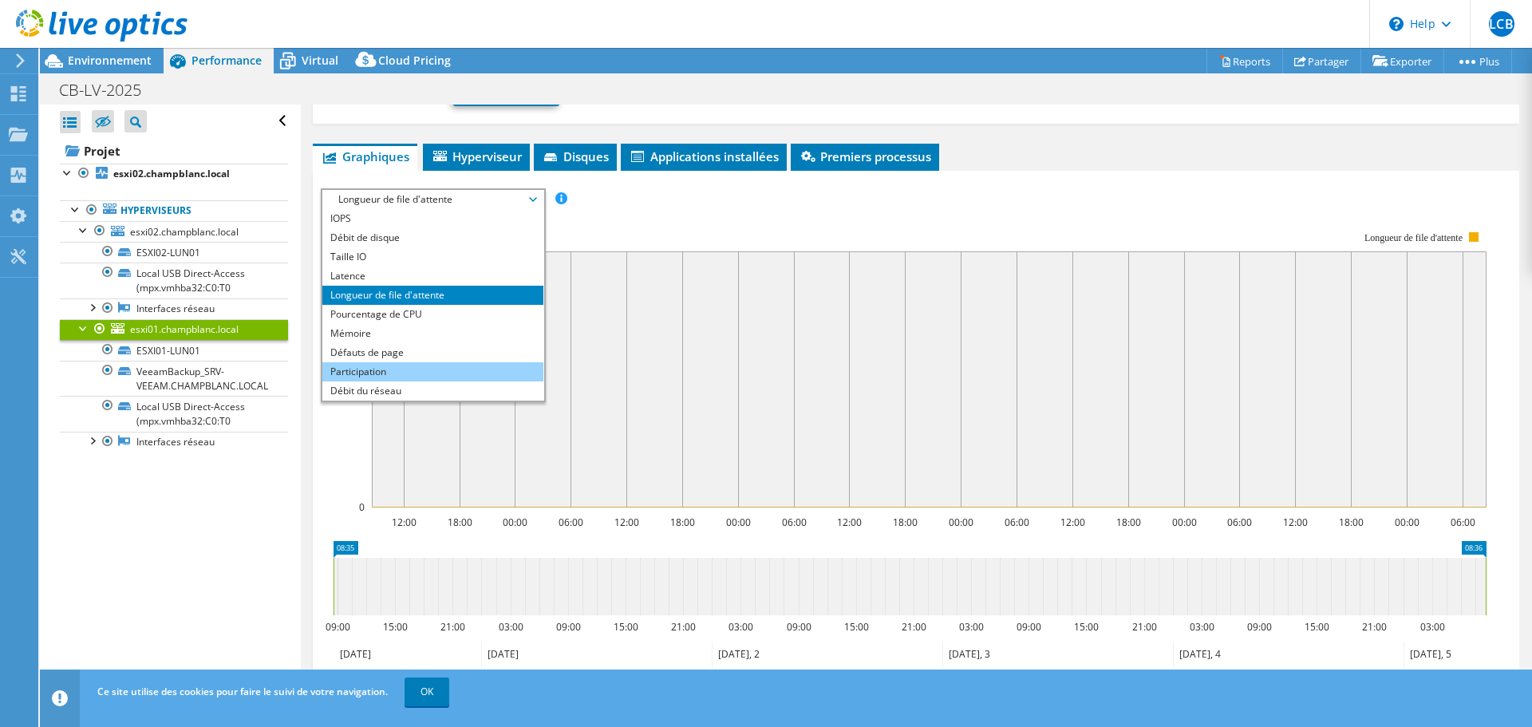
scroll to position [57, 0]
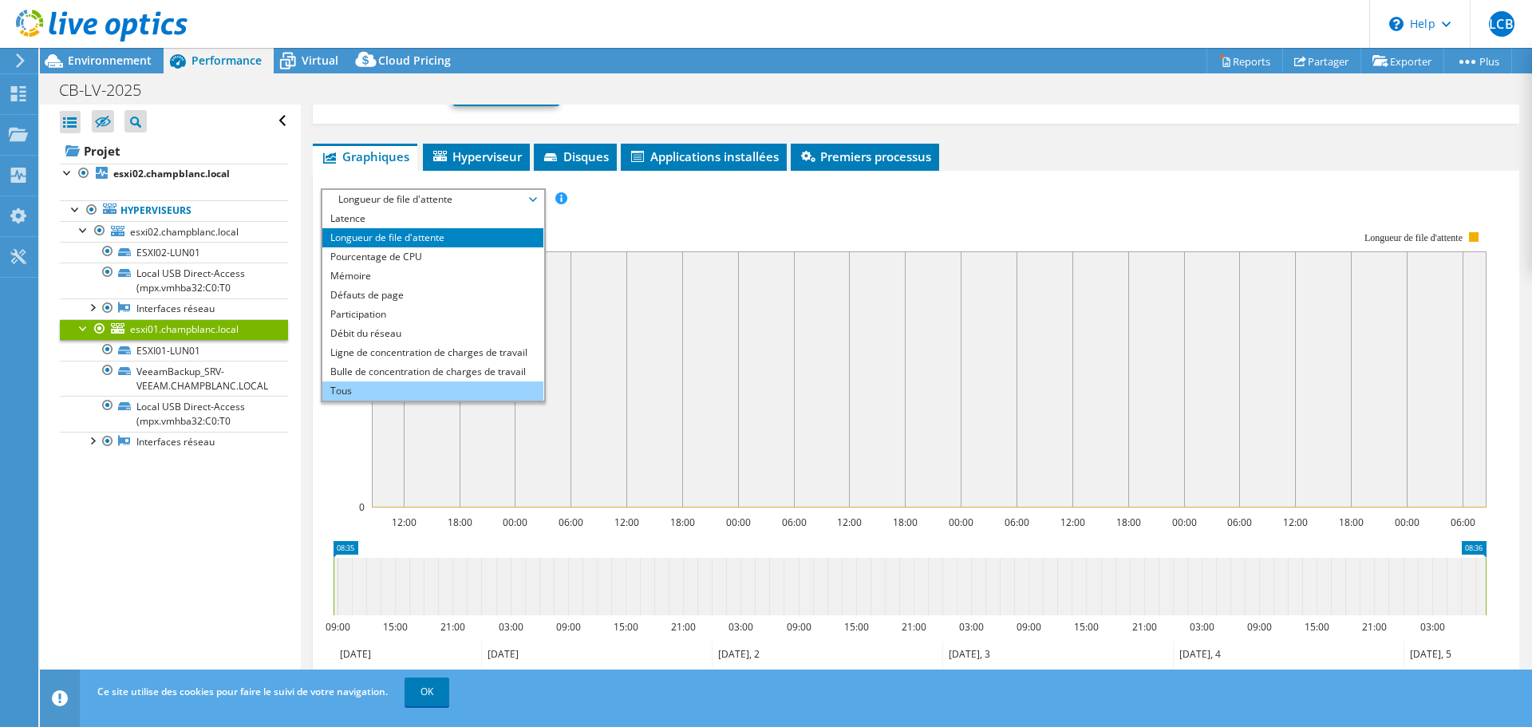
click at [476, 393] on li "Tous" at bounding box center [432, 390] width 221 height 19
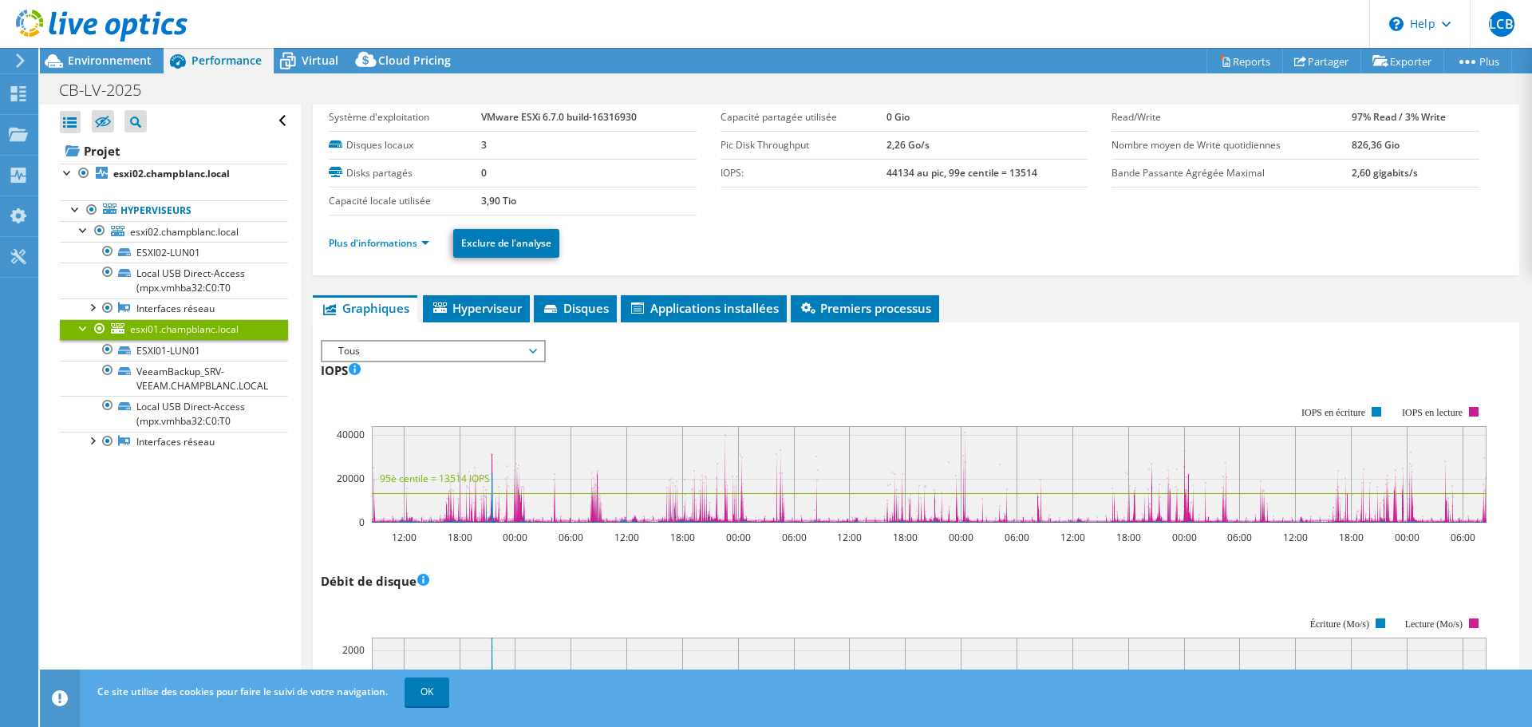
scroll to position [0, 0]
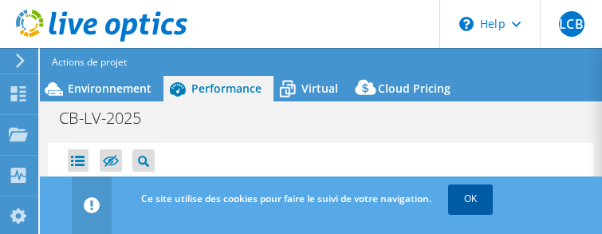
click at [476, 203] on div "LCB Utilisateur final Lycée Champ Blanc francoisa@lycee-champblanc.net Lycée CH…" at bounding box center [301, 149] width 602 height 298
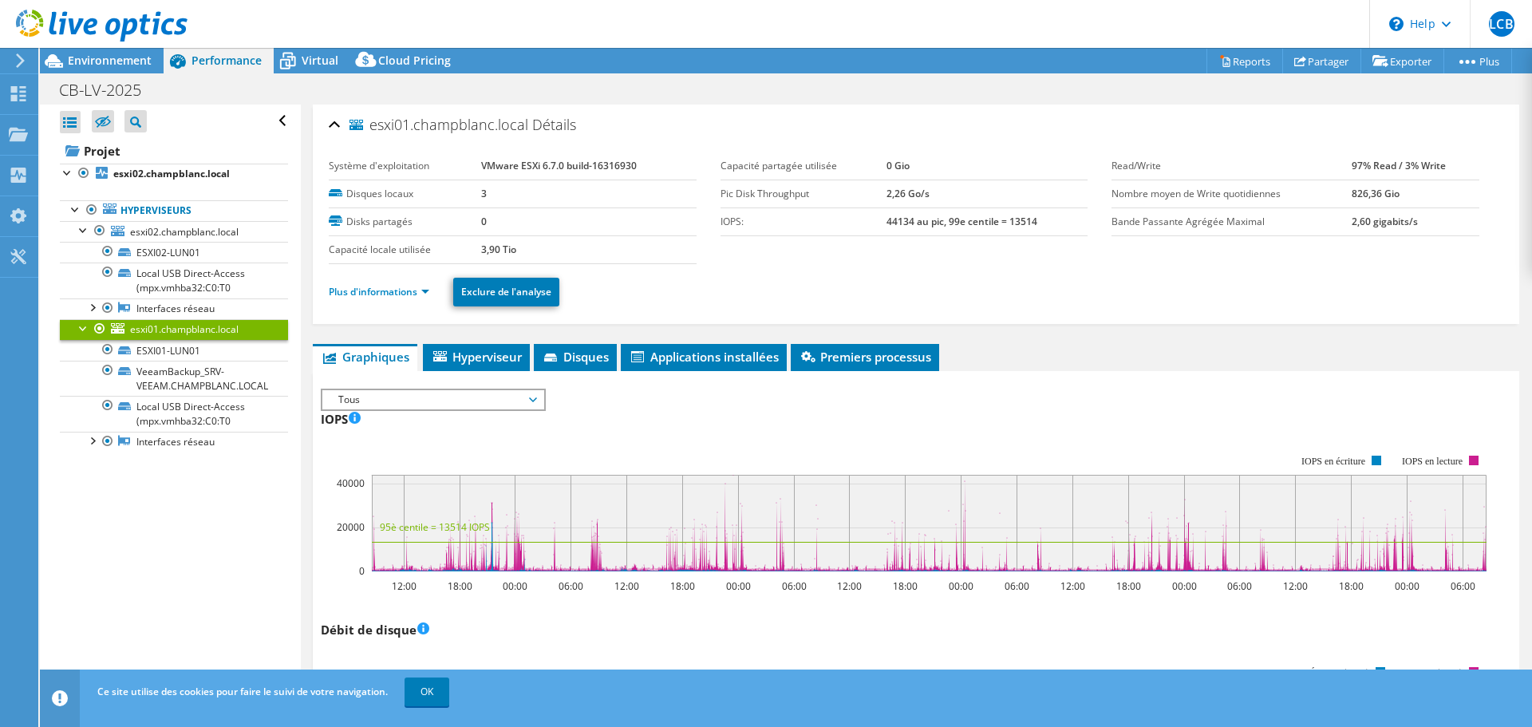
select select "USD"
click at [748, 409] on div "IOPS 12:00 18:00 00:00 06:00 12:00 18:00 00:00 06:00 12:00 18:00 00:00 06:00 12…" at bounding box center [916, 500] width 1190 height 188
click at [661, 542] on rect at bounding box center [929, 523] width 1115 height 97
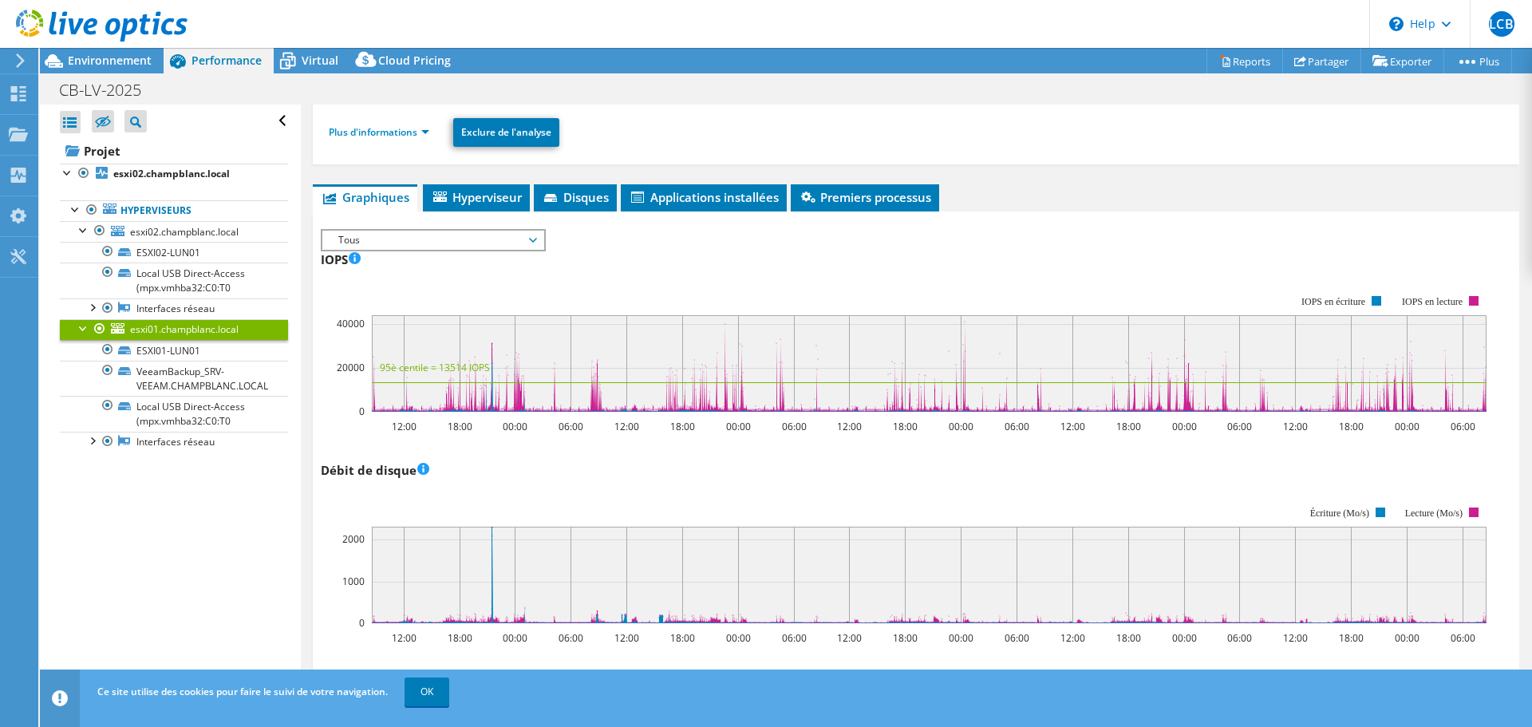
click at [676, 543] on rect at bounding box center [929, 575] width 1115 height 97
click at [72, 58] on span "Environnement" at bounding box center [110, 60] width 84 height 15
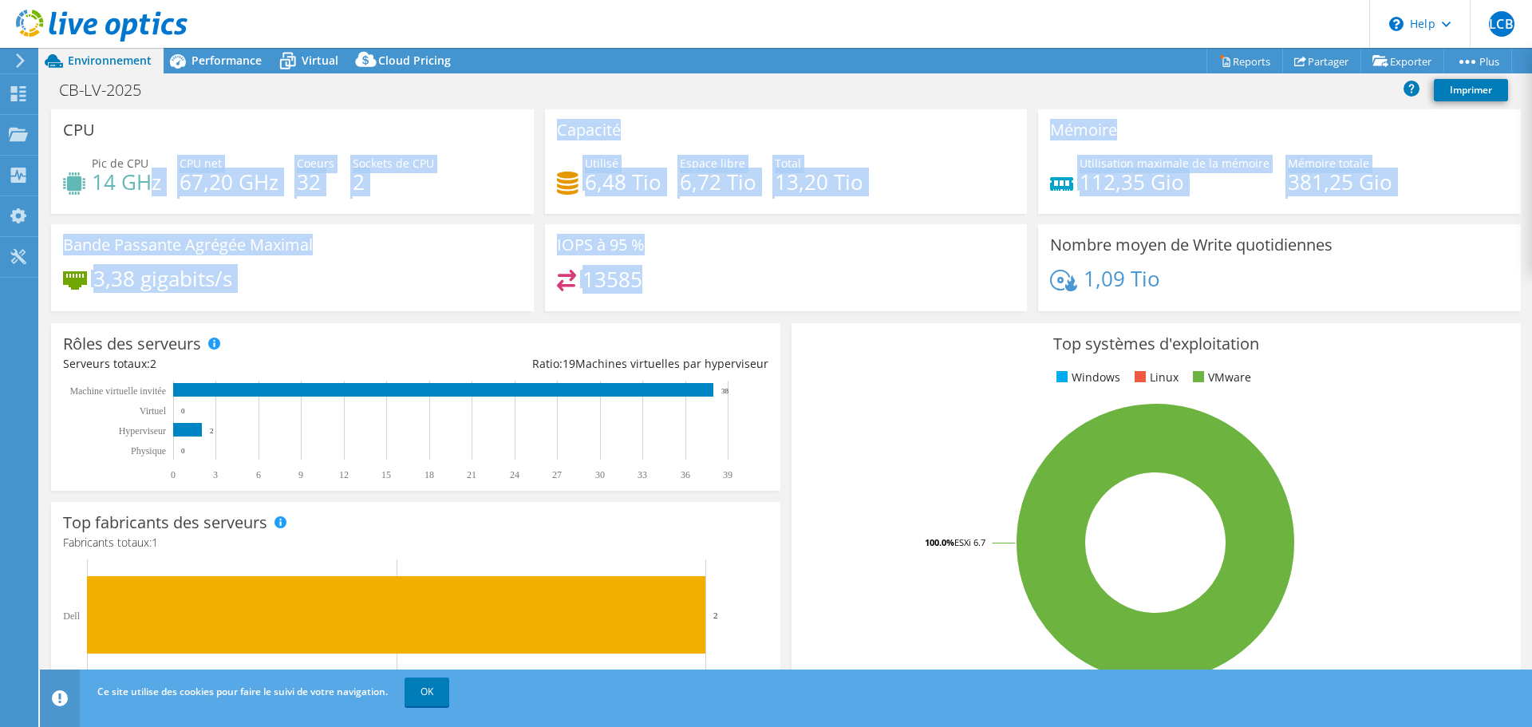
drag, startPoint x: 527, startPoint y: 203, endPoint x: 930, endPoint y: 280, distance: 410.1
click at [930, 280] on div "CPU Pic de CPU 14 GHz CPU net 67,20 GHz Coeurs 32 Sockets de CPU 2 Capacité Uti…" at bounding box center [785, 215] width 1481 height 212
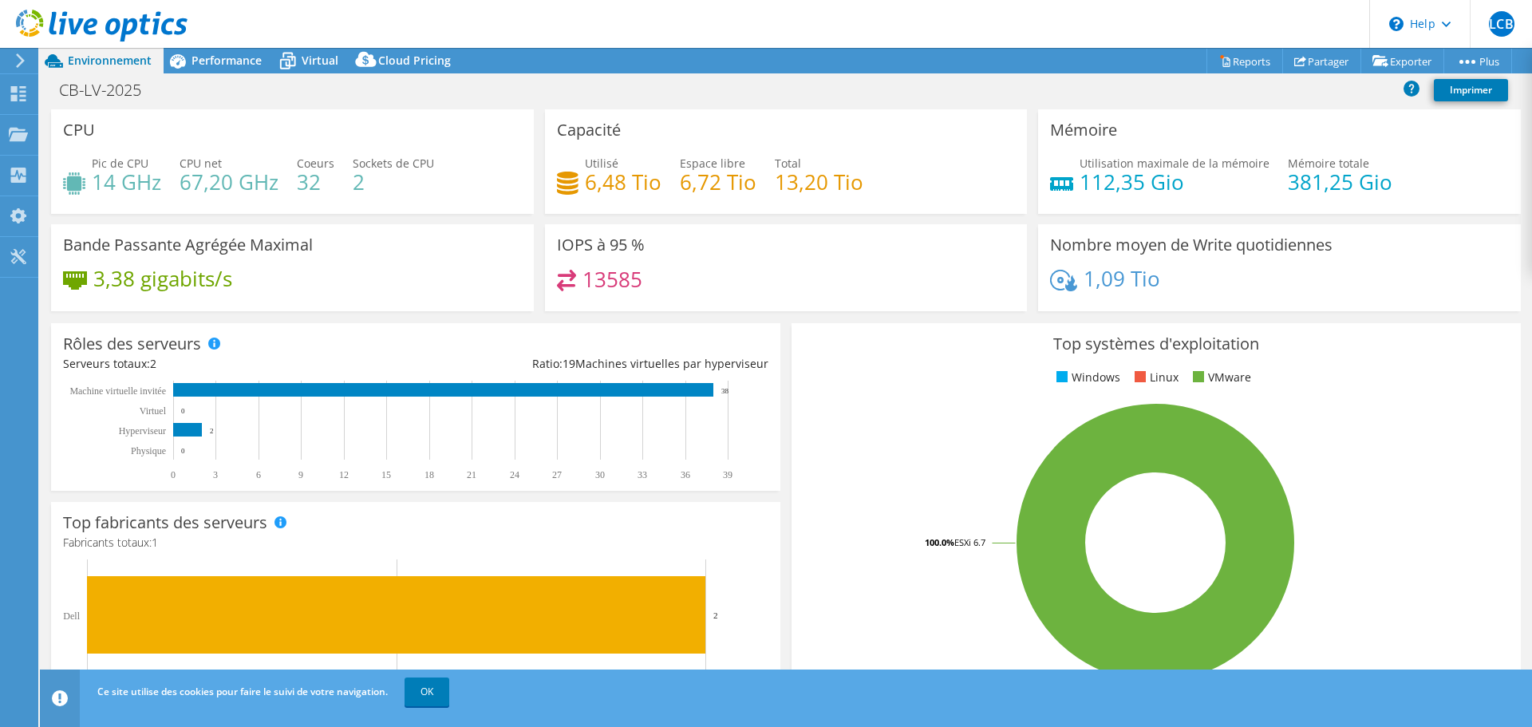
click at [929, 280] on div "13585" at bounding box center [786, 287] width 459 height 34
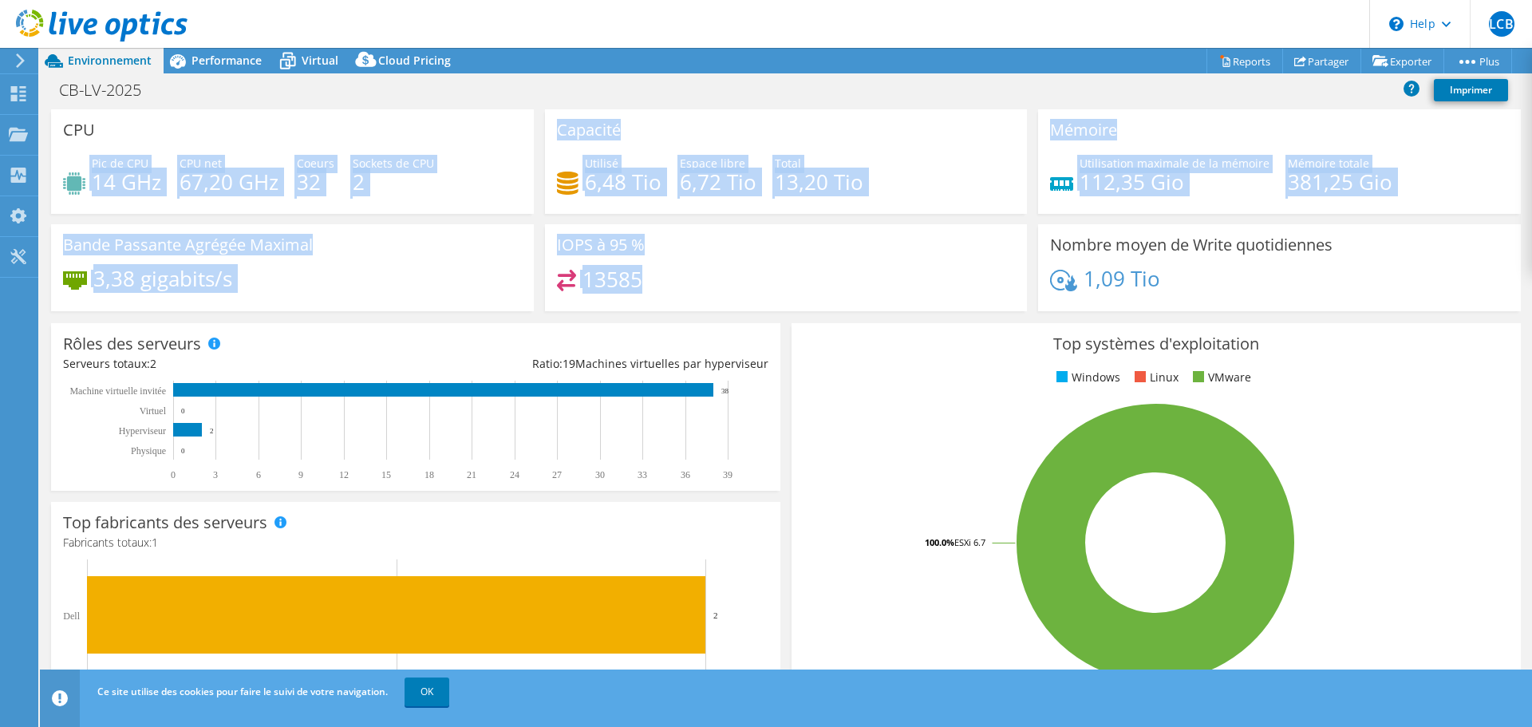
drag, startPoint x: 929, startPoint y: 280, endPoint x: 436, endPoint y: 136, distance: 513.8
click at [436, 136] on div "CPU Pic de CPU 14 GHz CPU net 67,20 GHz Coeurs 32 Sockets de CPU 2 Capacité Uti…" at bounding box center [785, 215] width 1481 height 212
click at [436, 136] on div "CPU Pic de CPU 14 GHz CPU net 67,20 GHz Coeurs 32 Sockets de CPU 2" at bounding box center [292, 161] width 483 height 105
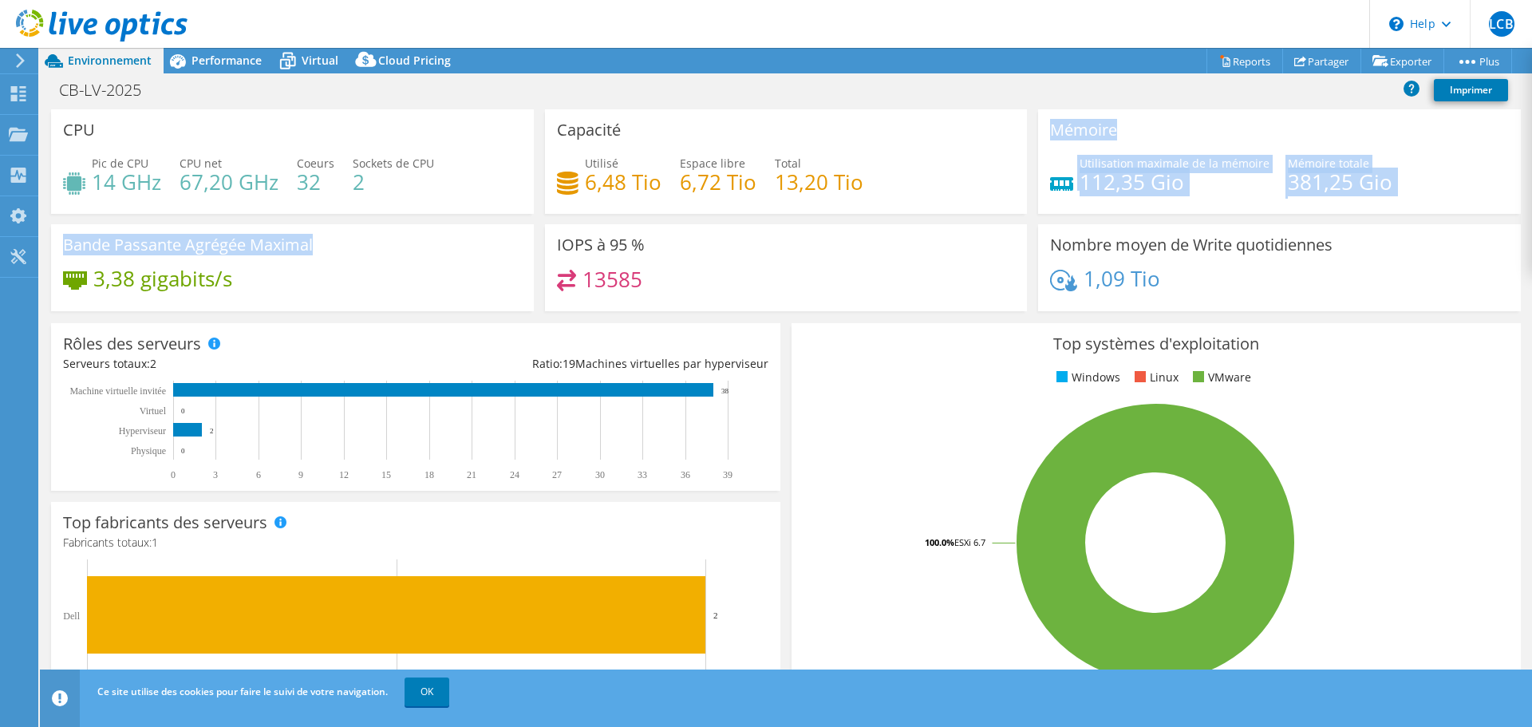
drag, startPoint x: 868, startPoint y: 181, endPoint x: 306, endPoint y: 259, distance: 567.1
click at [306, 259] on div "CPU Pic de CPU 14 GHz CPU net 67,20 GHz Coeurs 32 Sockets de CPU 2 Capacité Uti…" at bounding box center [785, 215] width 1481 height 212
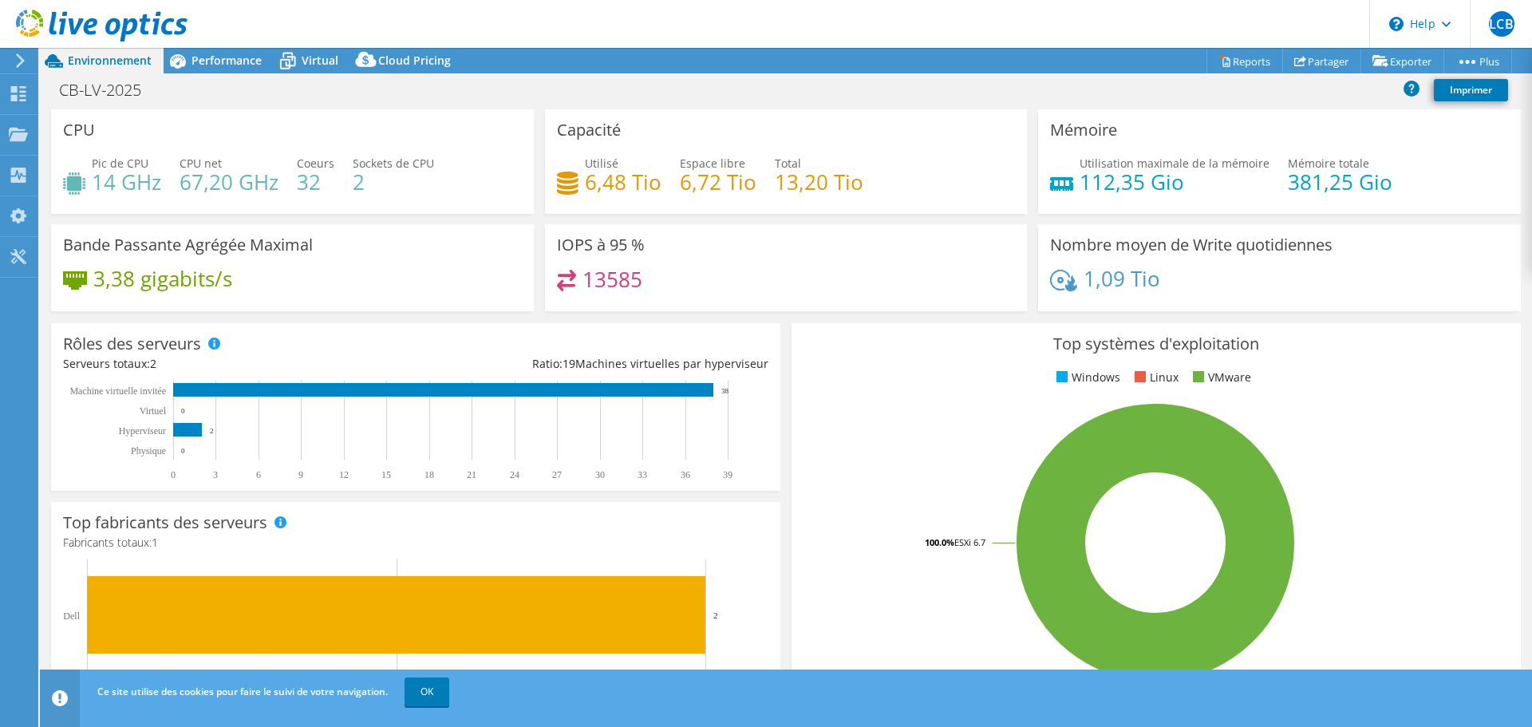
click at [305, 259] on div "Bande Passante Agrégée Maximal 3,38 gigabits/s" at bounding box center [292, 267] width 483 height 87
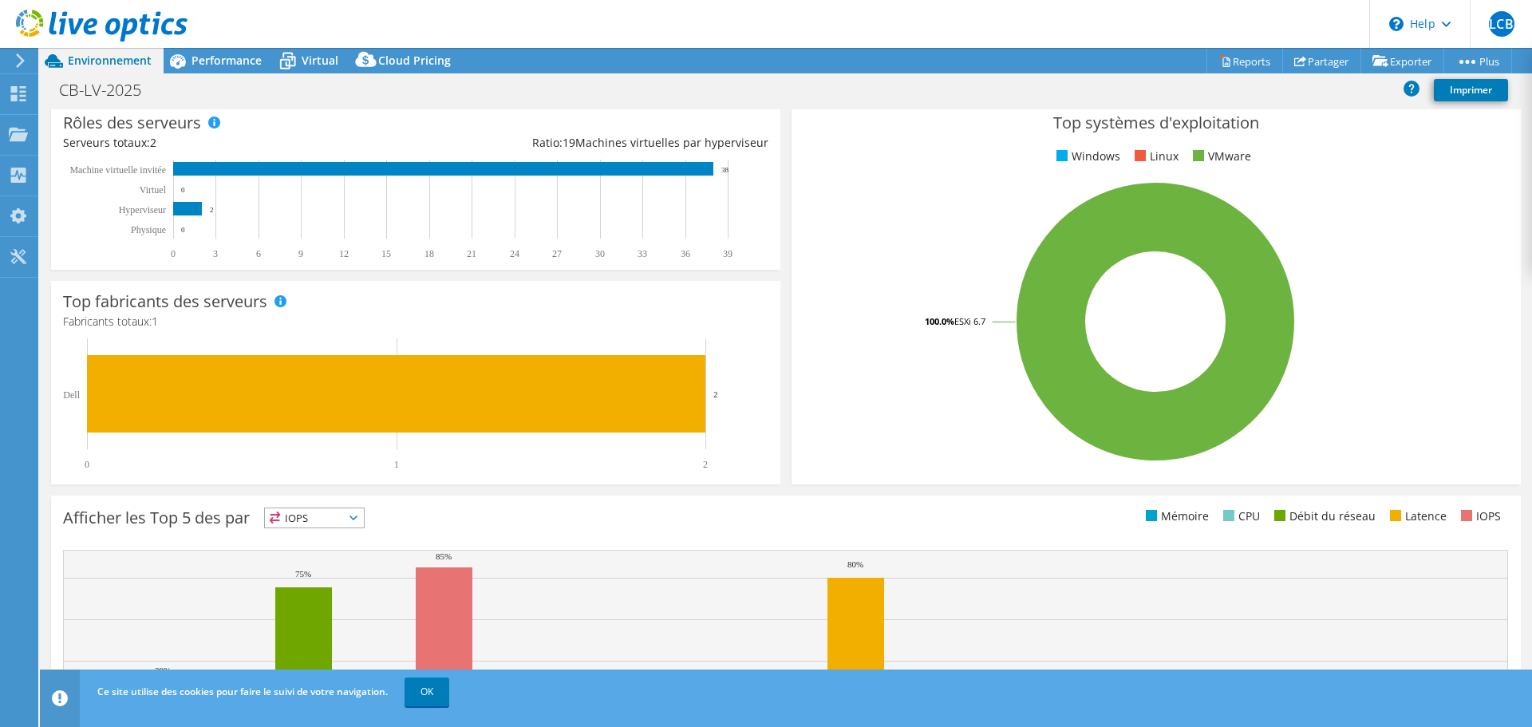
scroll to position [338, 0]
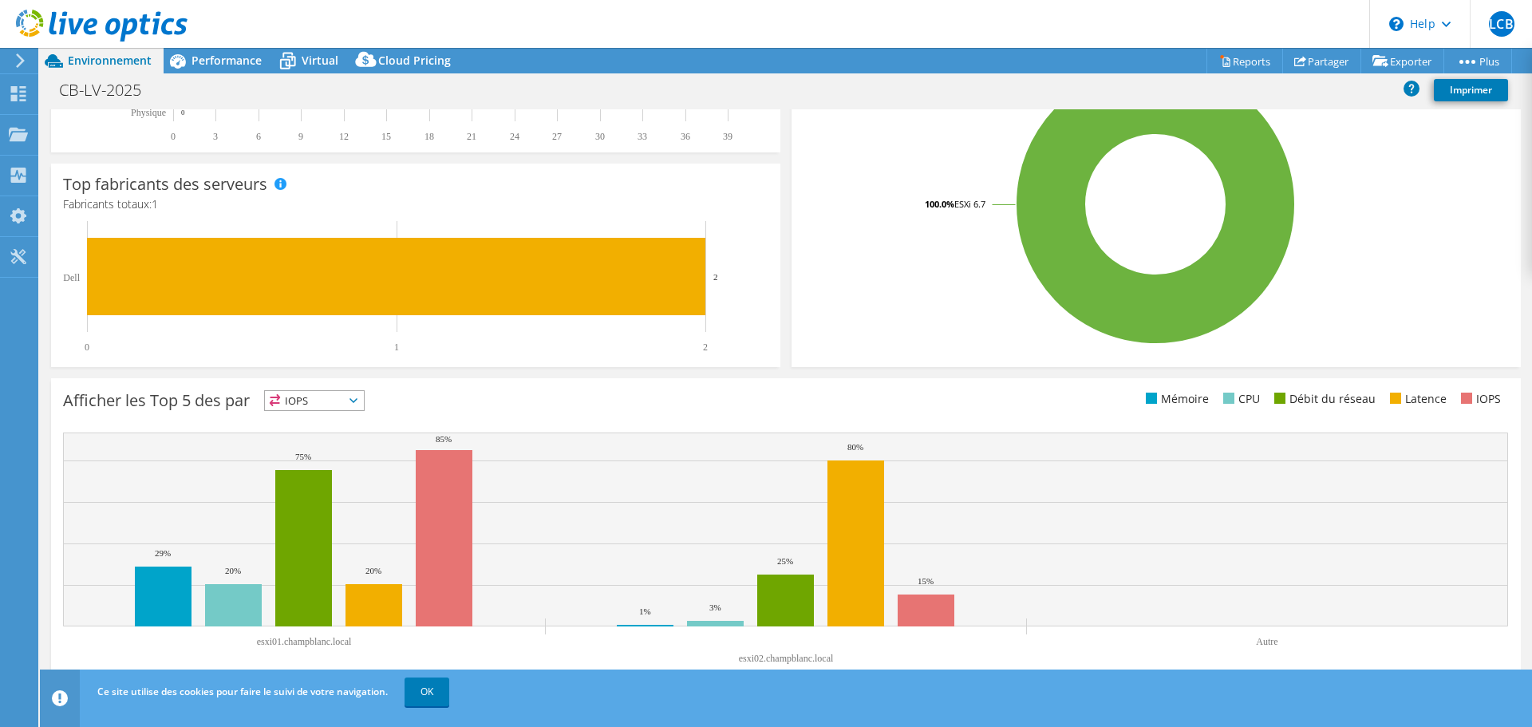
click at [357, 399] on icon at bounding box center [353, 400] width 8 height 5
click at [350, 510] on li "Latence" at bounding box center [314, 510] width 99 height 22
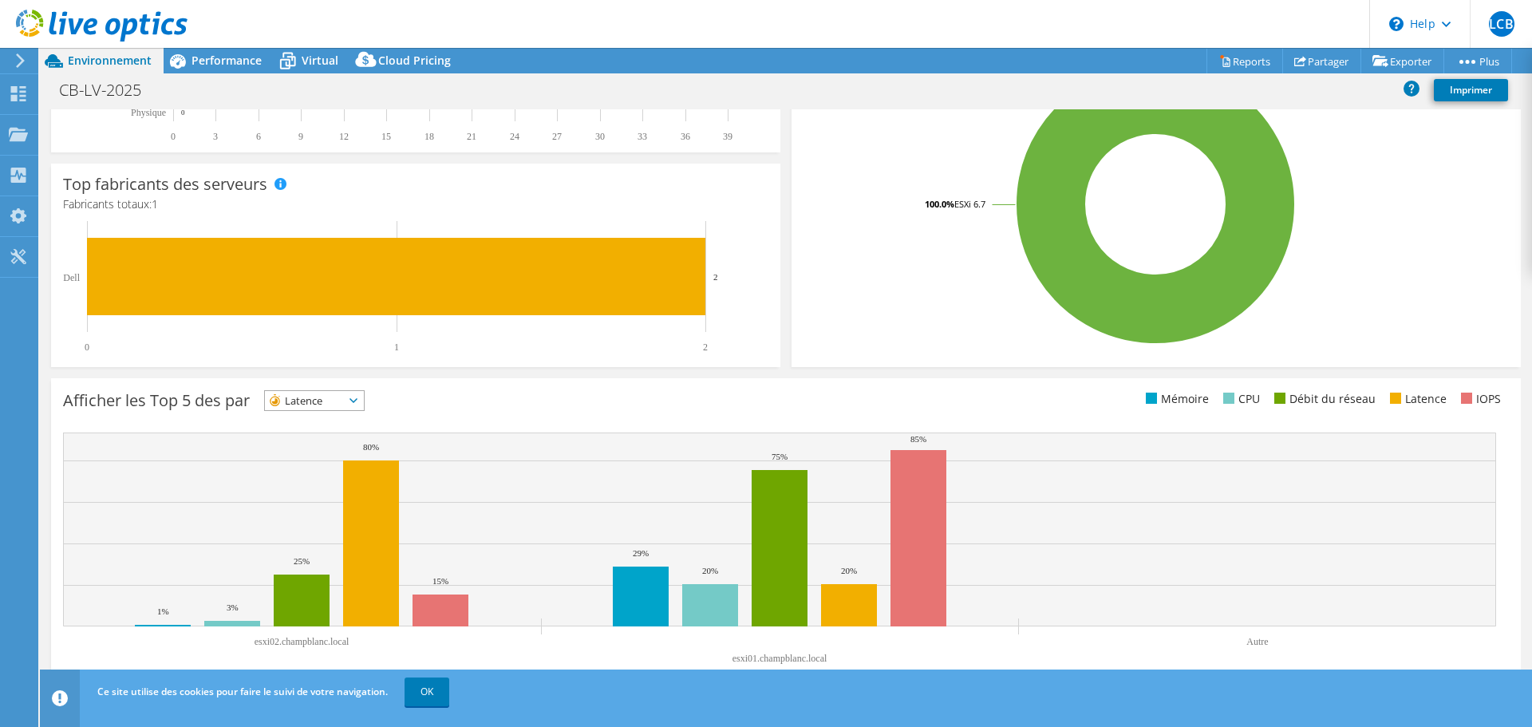
click at [364, 401] on span "Latence" at bounding box center [314, 400] width 99 height 19
click at [334, 488] on li "Débit du réseau" at bounding box center [314, 488] width 99 height 22
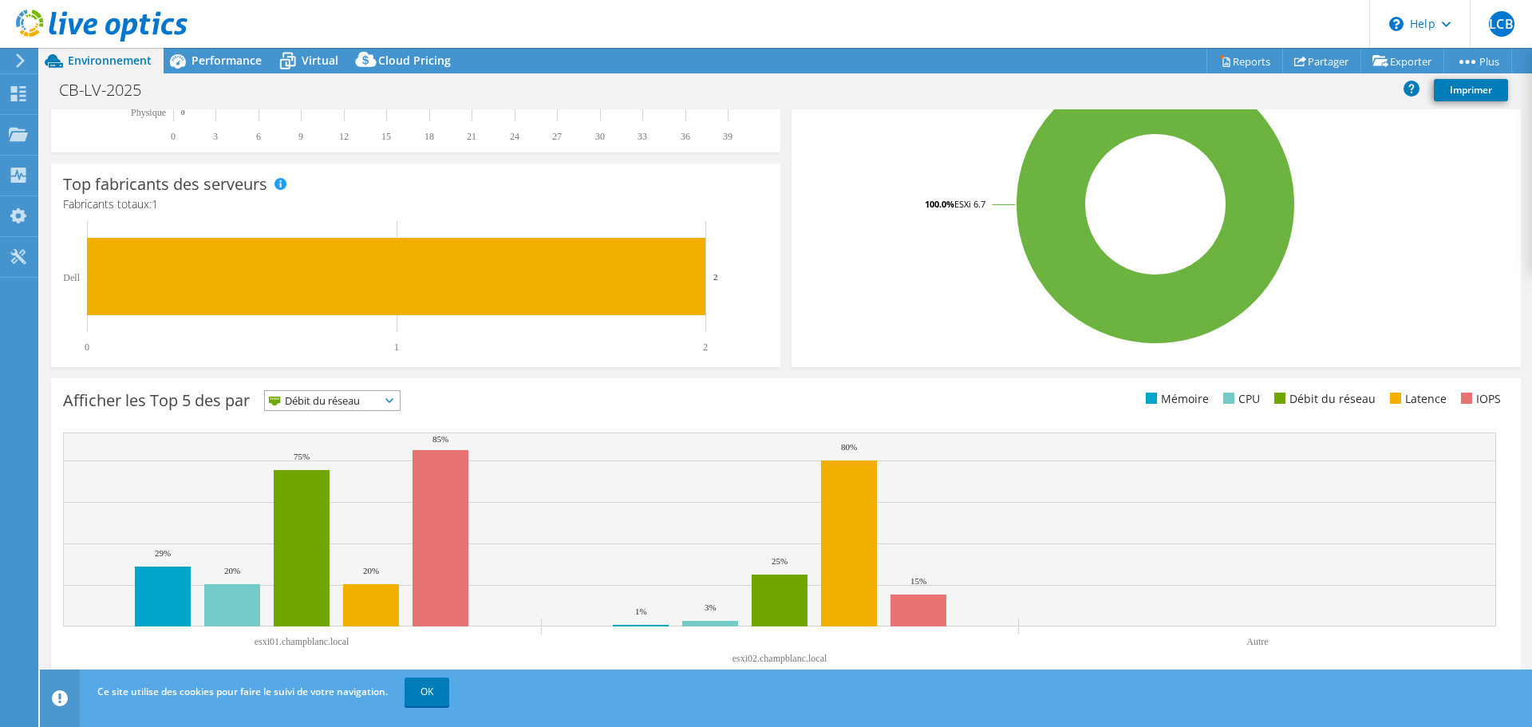
click at [389, 401] on span "Débit du réseau" at bounding box center [332, 400] width 135 height 19
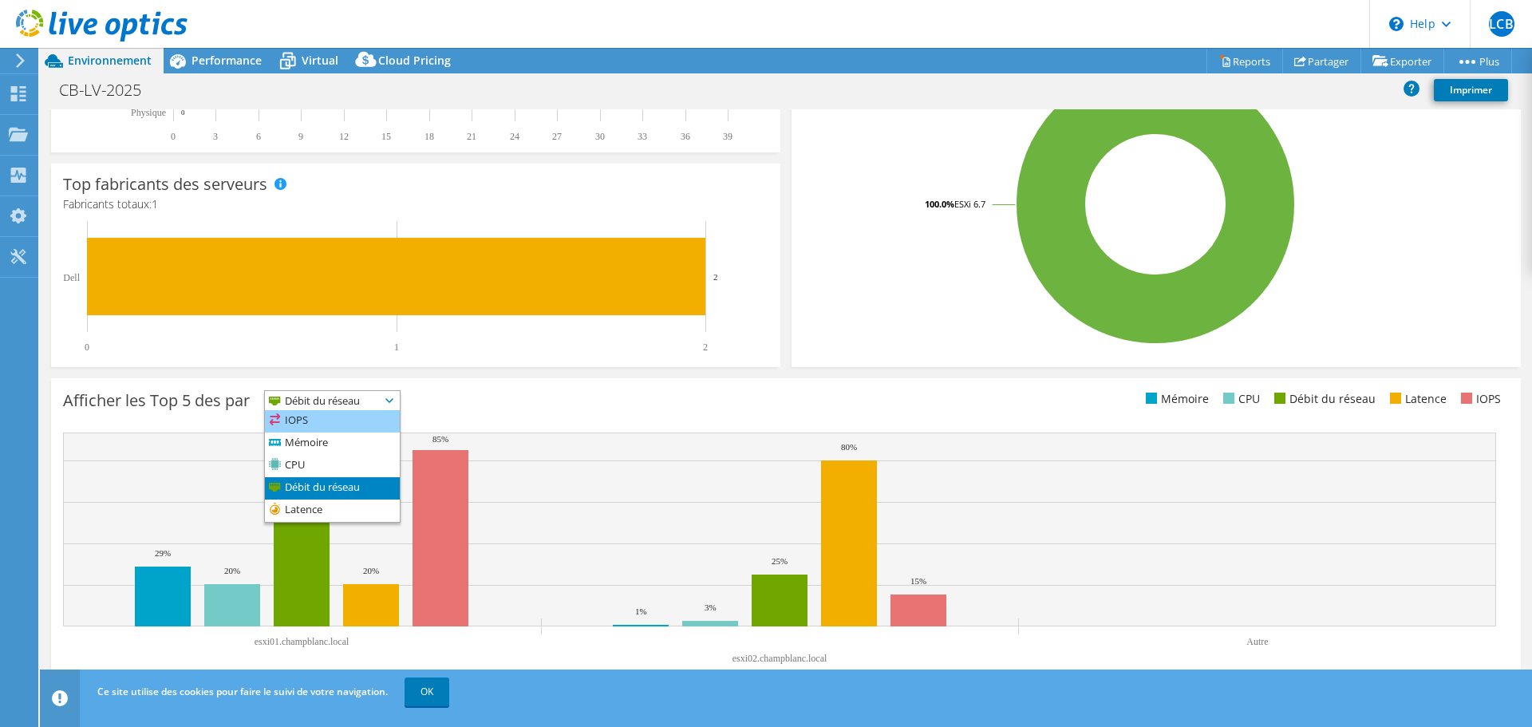
click at [365, 416] on li "IOPS" at bounding box center [332, 421] width 135 height 22
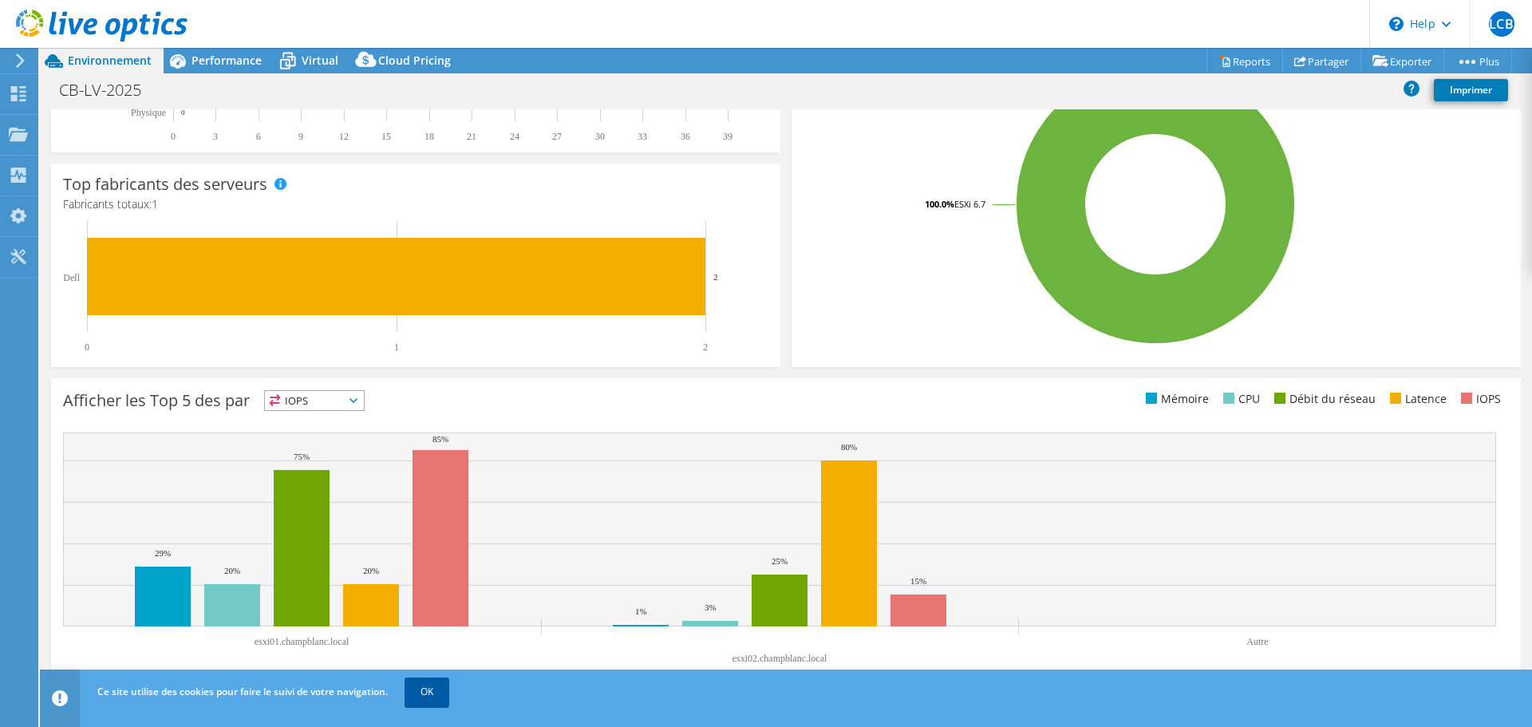
click at [447, 689] on link "OK" at bounding box center [427, 691] width 45 height 29
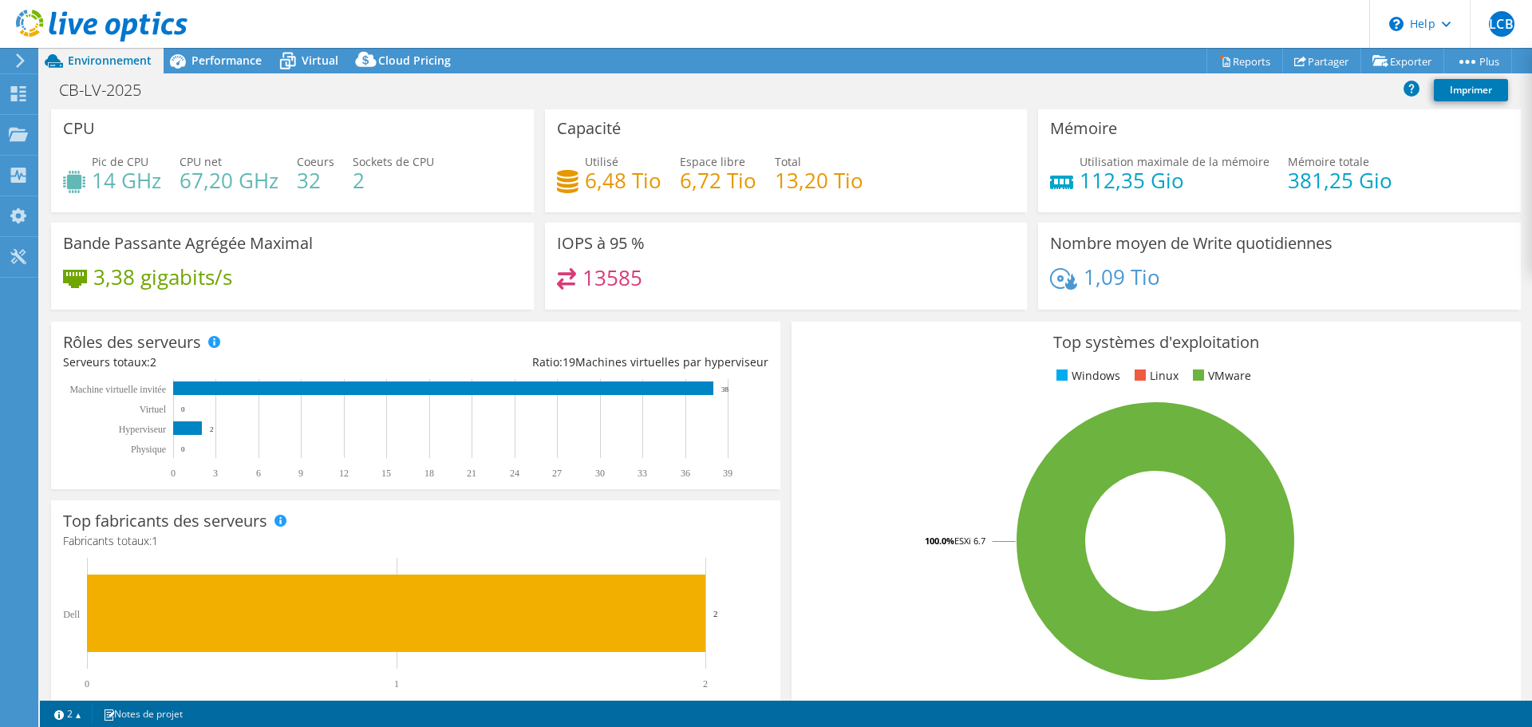
scroll to position [0, 0]
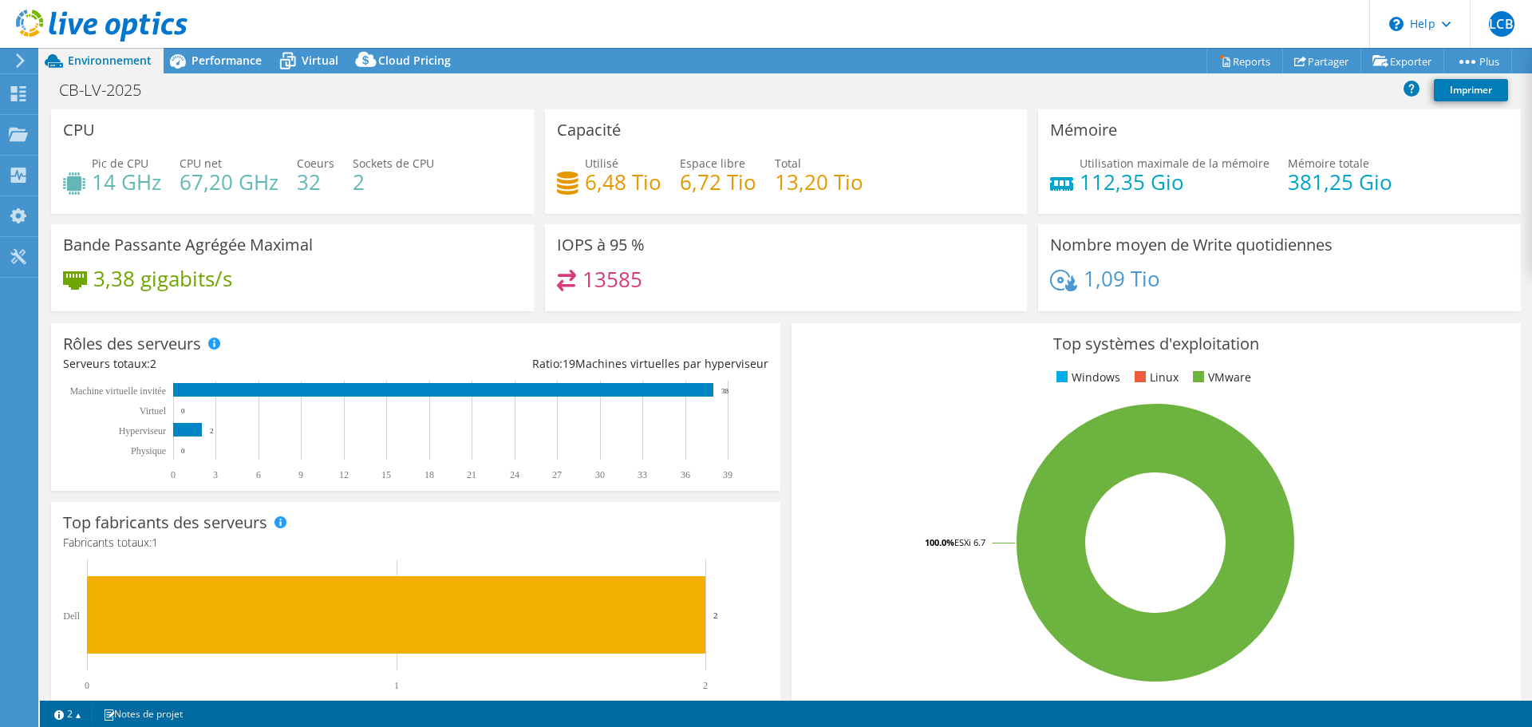
click at [15, 61] on icon at bounding box center [20, 60] width 12 height 14
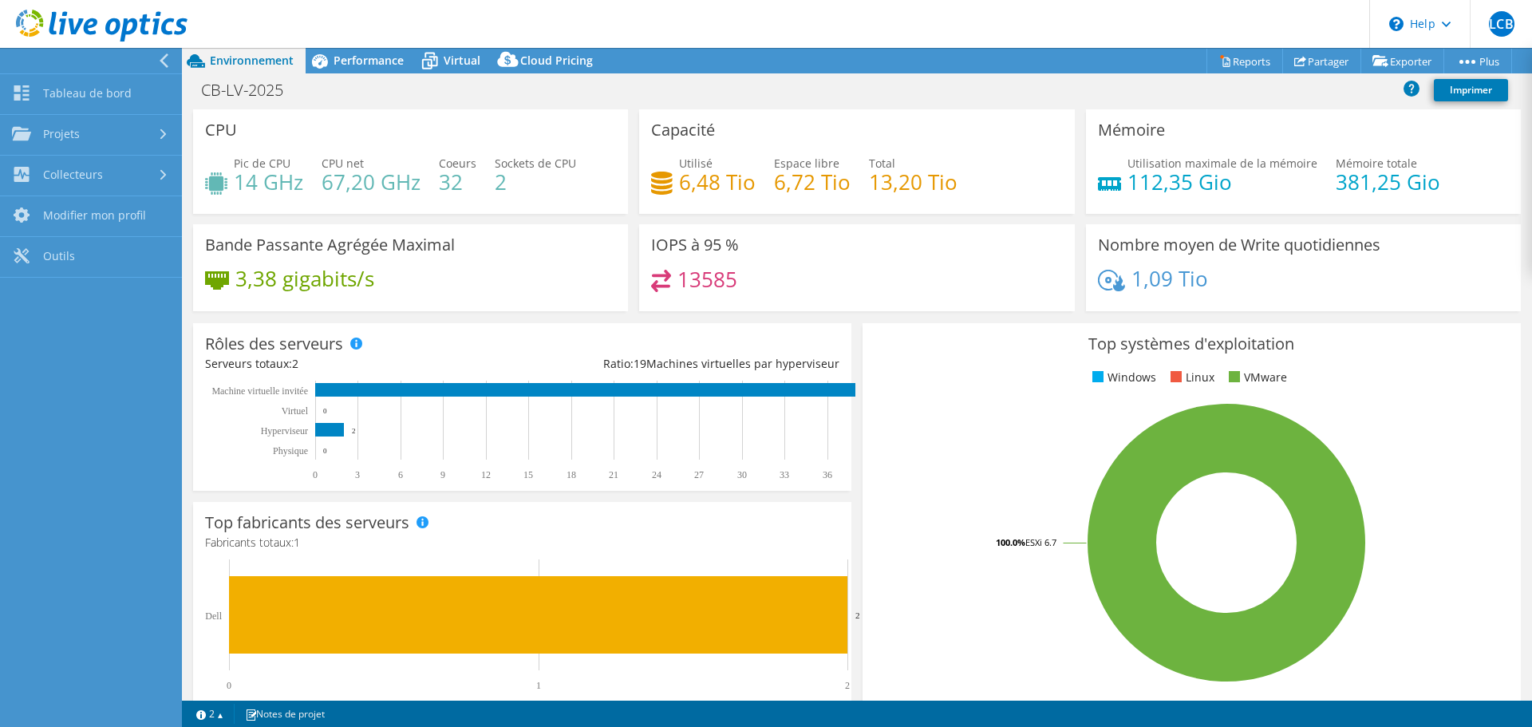
click at [163, 56] on icon at bounding box center [164, 60] width 12 height 14
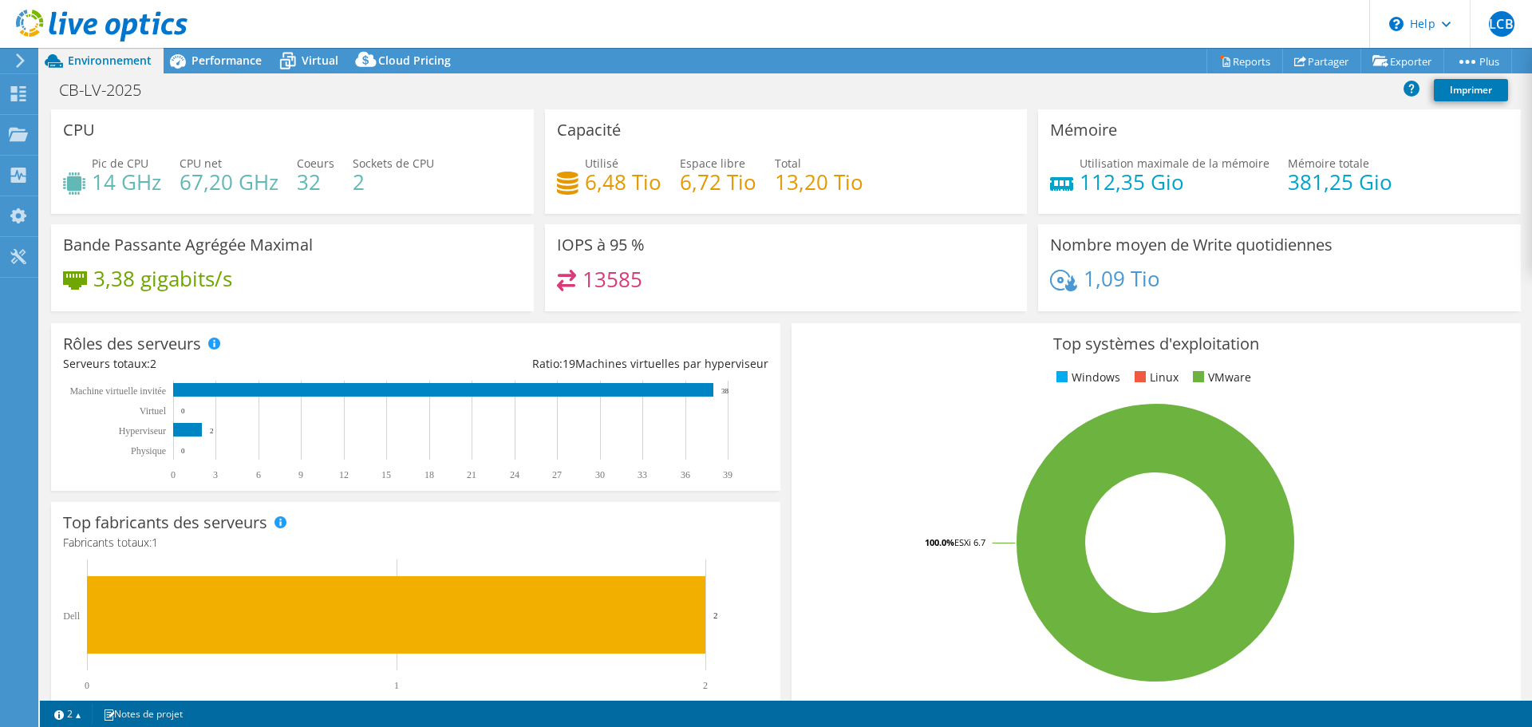
click at [136, 18] on icon at bounding box center [102, 26] width 172 height 33
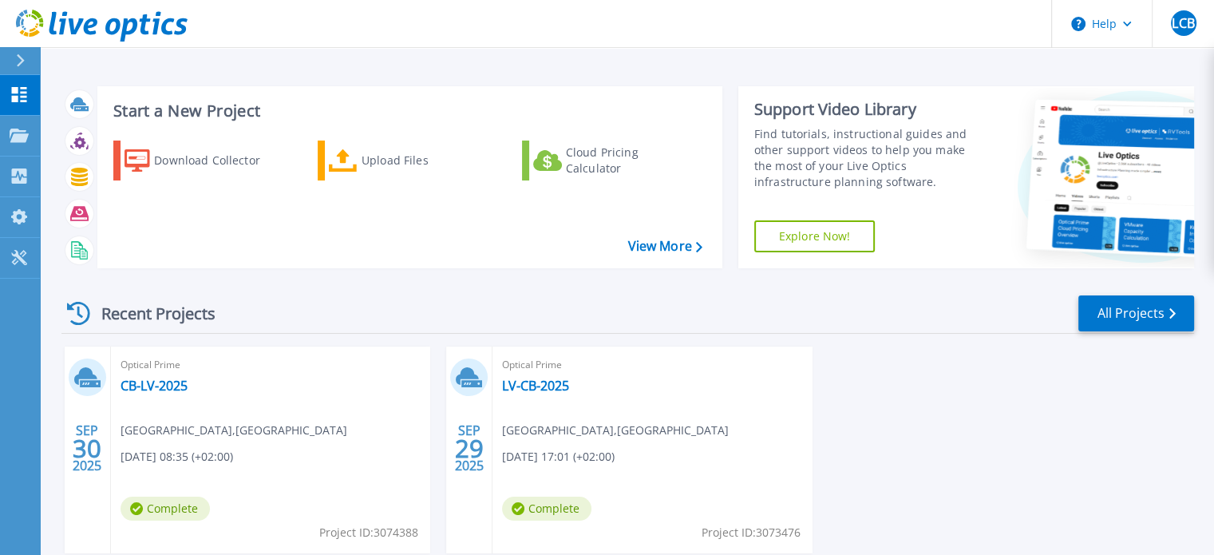
click at [1020, 399] on div "SEP 30 2025 Optical Prime CB-LV-2025 Lycée Champ Blanc , Lycée CHAMP BLANC 09/3…" at bounding box center [621, 465] width 1145 height 239
click at [27, 149] on link "Projects Projects" at bounding box center [20, 136] width 40 height 41
click at [495, 303] on div "Recent Projects All Projects" at bounding box center [627, 314] width 1132 height 40
click at [137, 31] on icon at bounding box center [102, 26] width 172 height 33
